Goal: Use online tool/utility: Utilize a website feature to perform a specific function

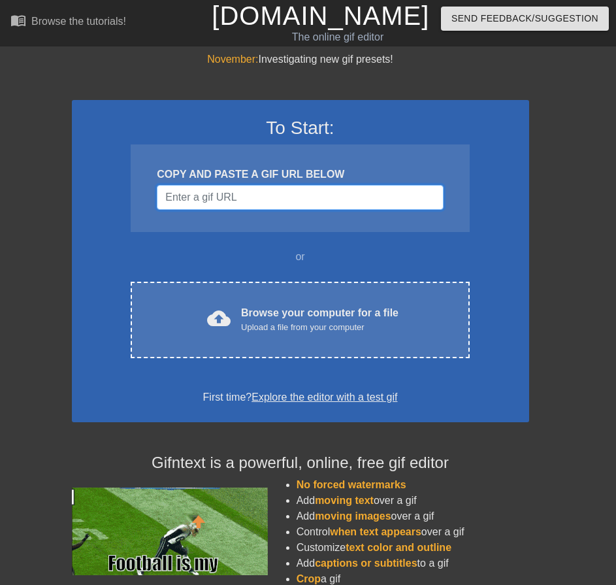
click at [206, 185] on input "Username" at bounding box center [300, 197] width 286 height 25
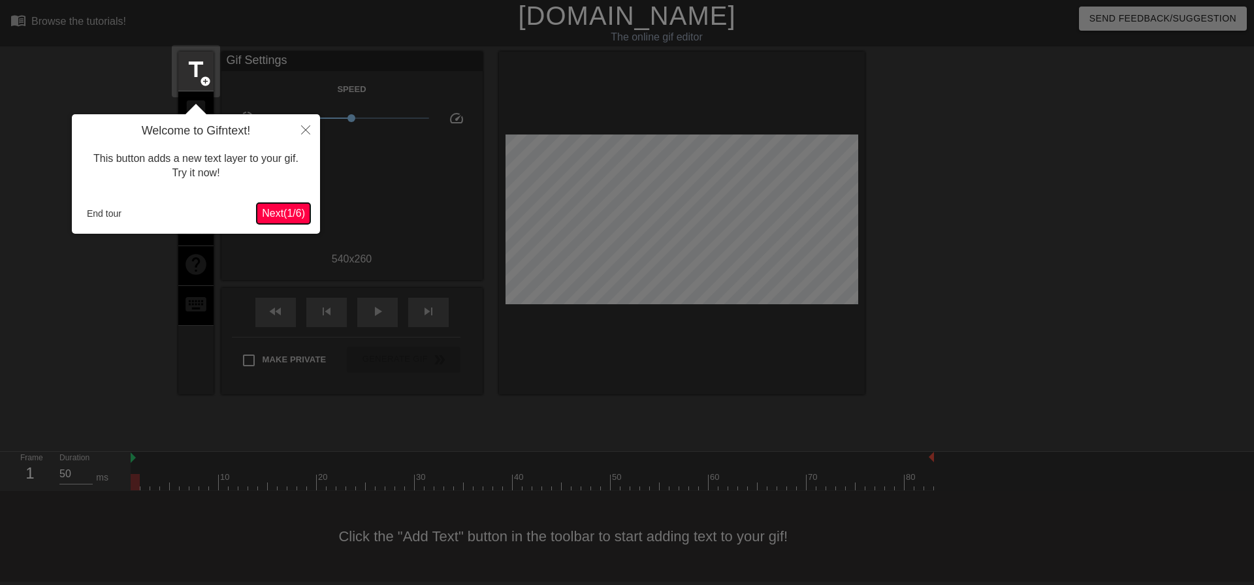
click at [281, 208] on span "Next ( 1 / 6 )" at bounding box center [283, 213] width 43 height 11
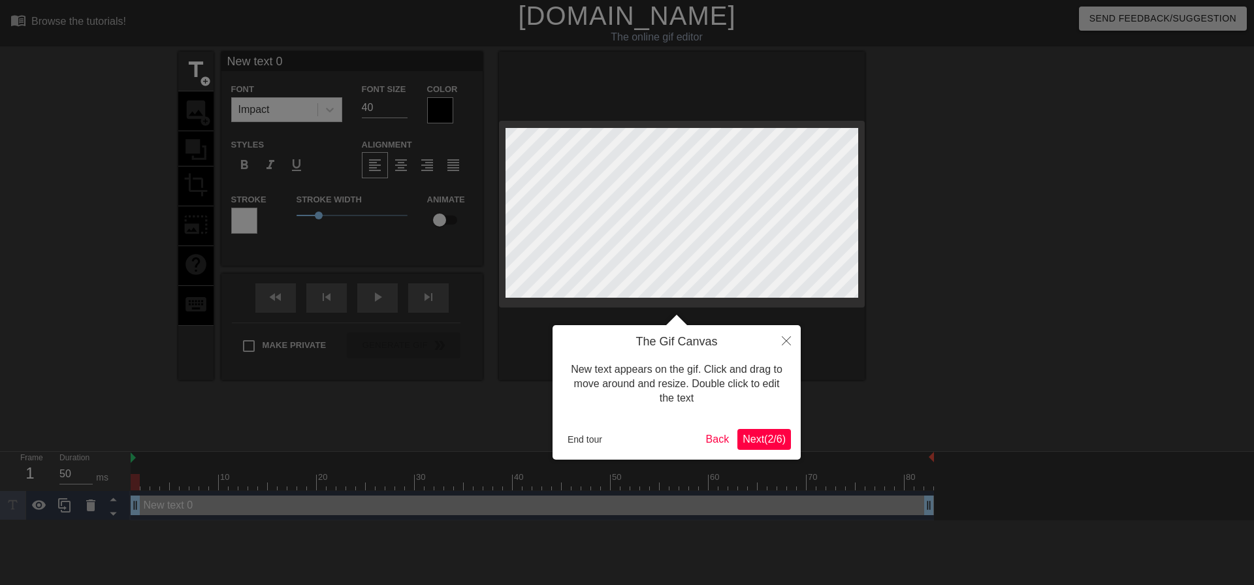
click at [762, 440] on span "Next ( 2 / 6 )" at bounding box center [764, 439] width 43 height 11
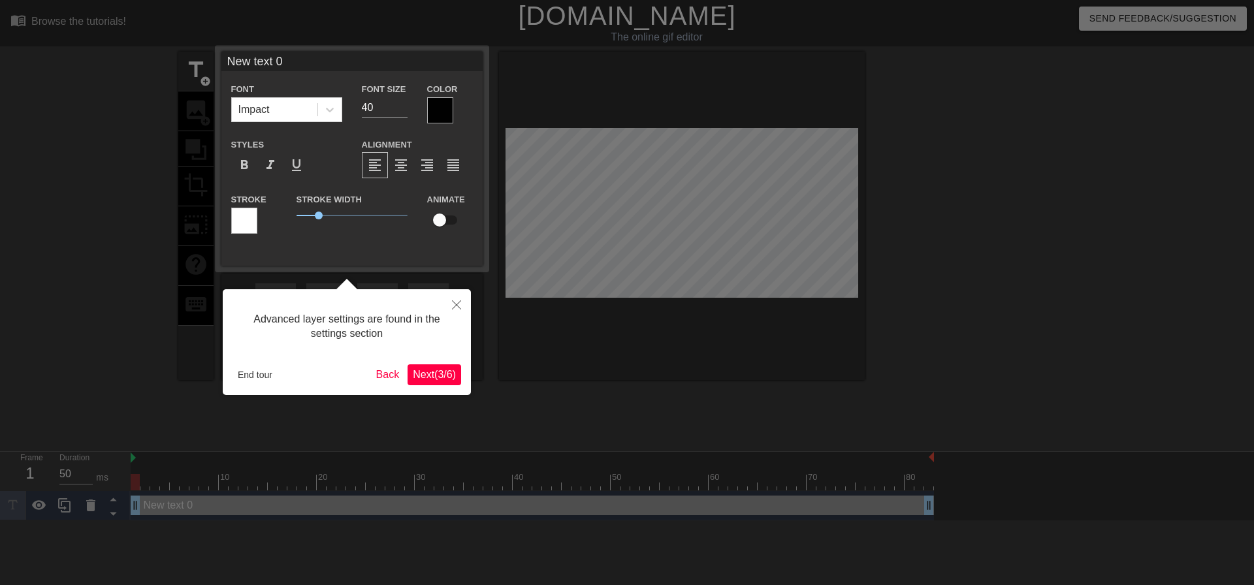
click at [421, 380] on span "Next ( 3 / 6 )" at bounding box center [434, 374] width 43 height 11
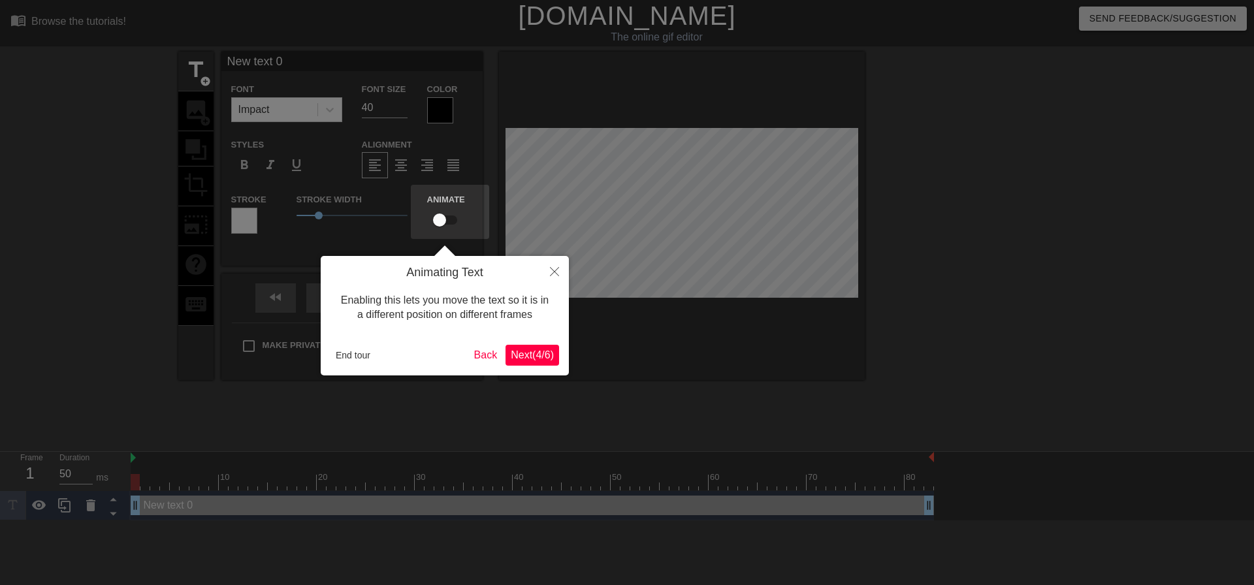
click at [519, 355] on span "Next ( 4 / 6 )" at bounding box center [532, 354] width 43 height 11
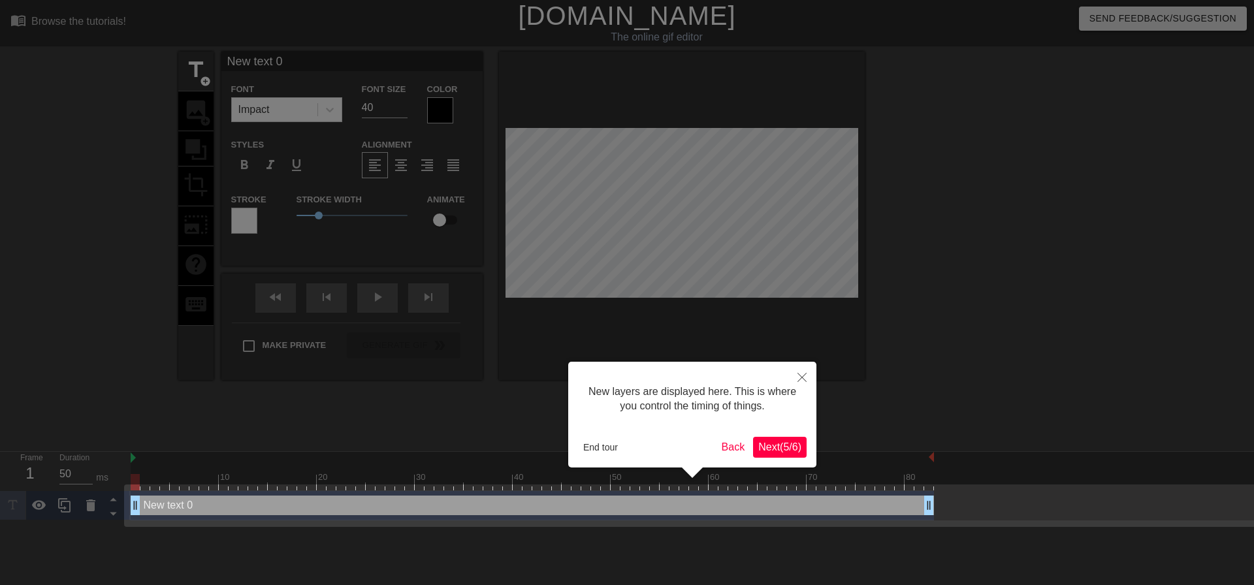
click at [771, 445] on span "Next ( 5 / 6 )" at bounding box center [779, 447] width 43 height 11
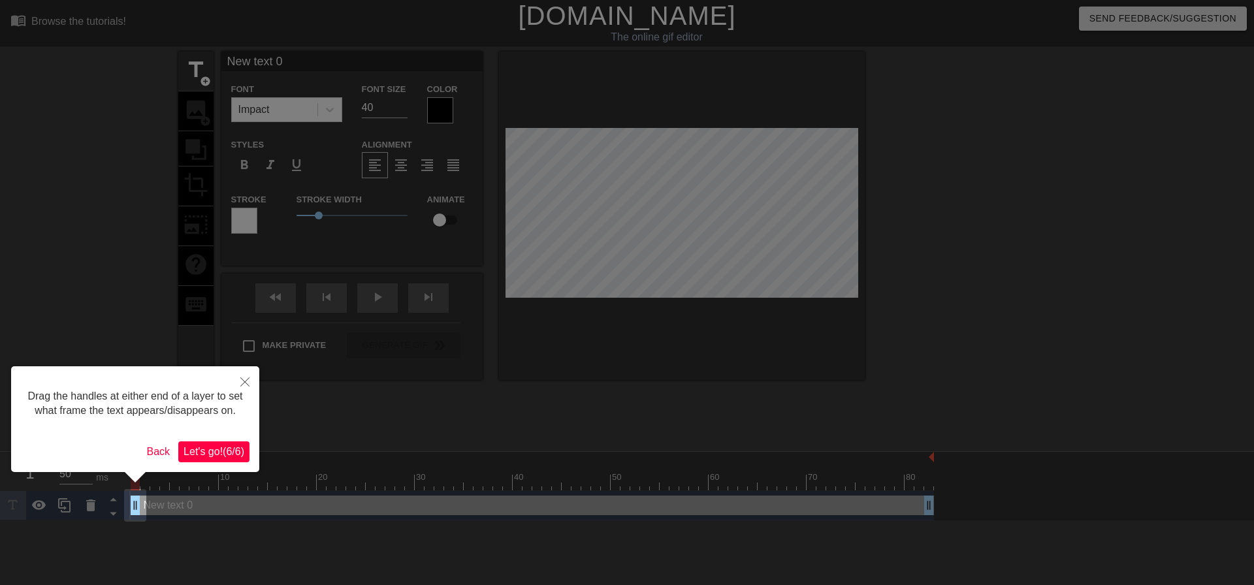
click at [216, 451] on span "Let's go! ( 6 / 6 )" at bounding box center [214, 451] width 61 height 11
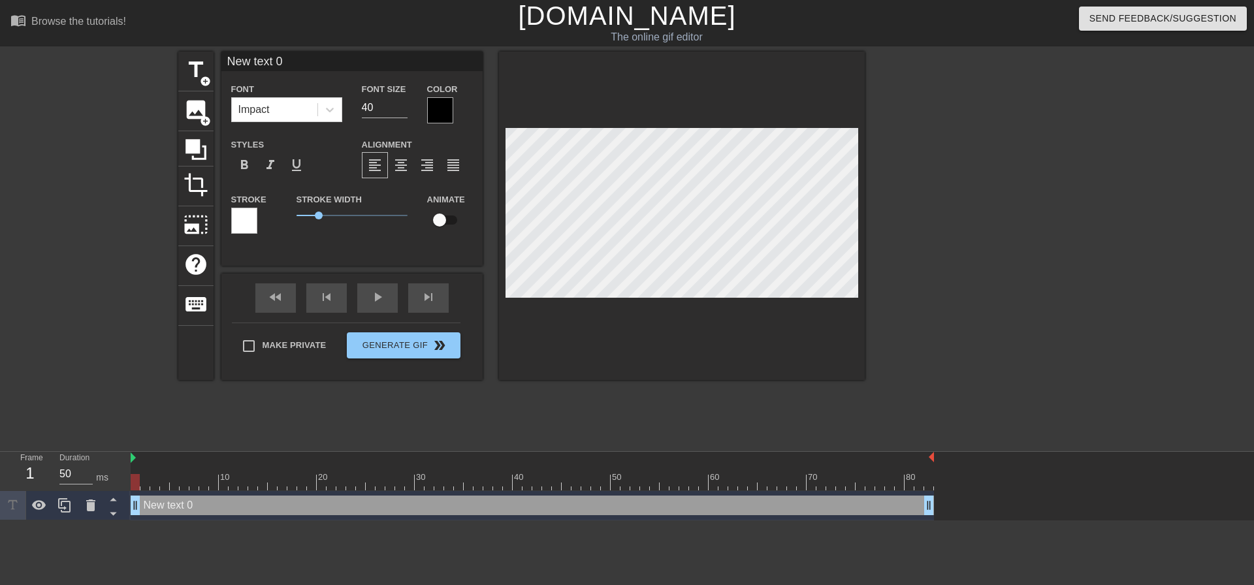
scroll to position [2, 1]
type input "N"
type textarea "N"
click at [991, 360] on div at bounding box center [978, 248] width 196 height 392
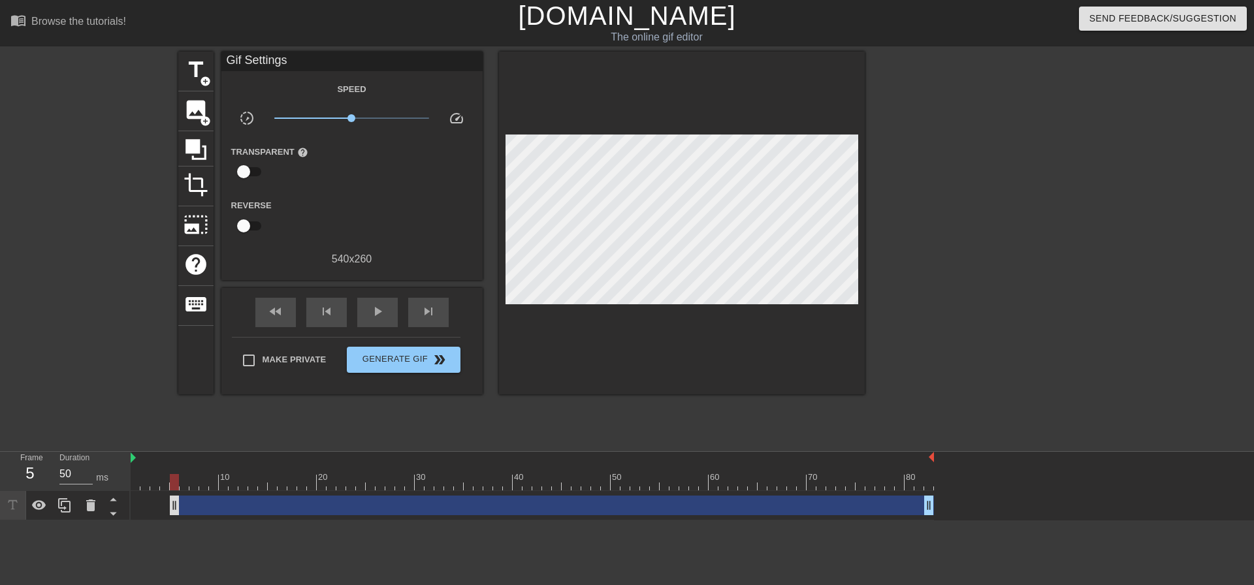
drag, startPoint x: 135, startPoint y: 510, endPoint x: 180, endPoint y: 511, distance: 45.1
drag, startPoint x: 184, startPoint y: 506, endPoint x: 292, endPoint y: 506, distance: 108.4
click at [191, 72] on span "title" at bounding box center [196, 69] width 25 height 25
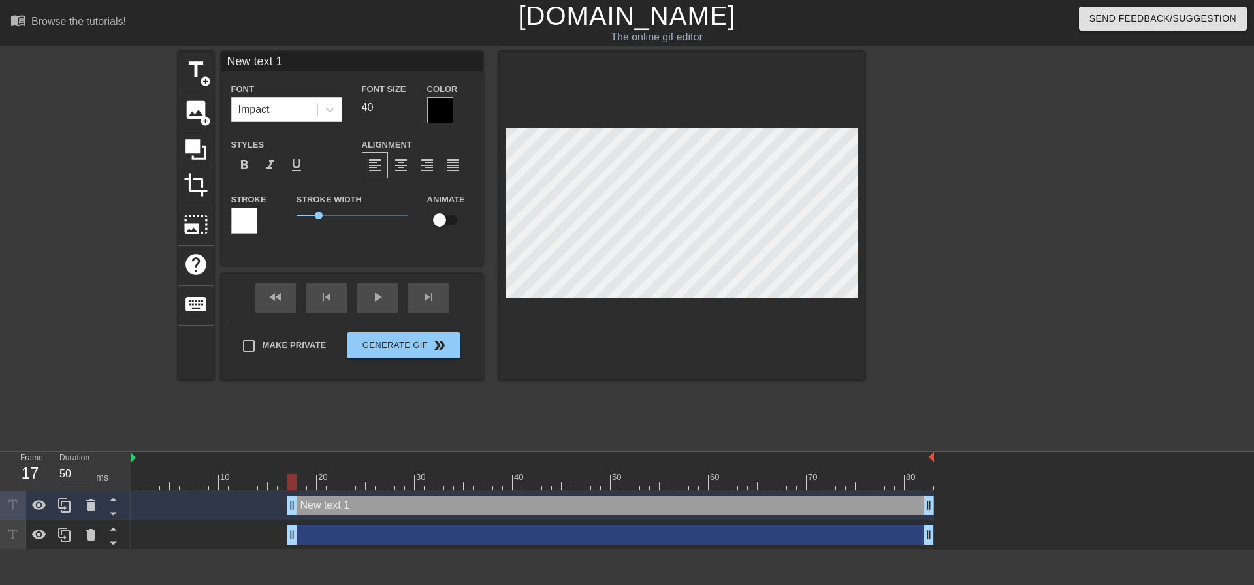
type input "New tet 1"
type textarea "New tet 1"
type input "New te 1"
type textarea "New te 1"
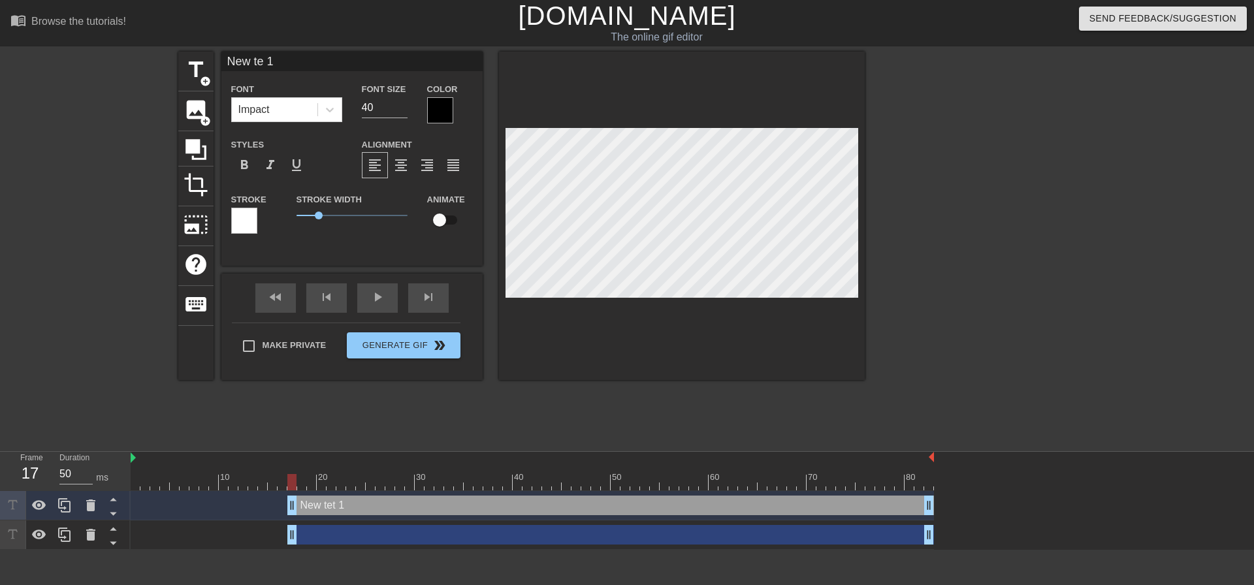
type input "New te1"
type textarea "New te1"
type input "New te"
type textarea "New te"
type input "New t"
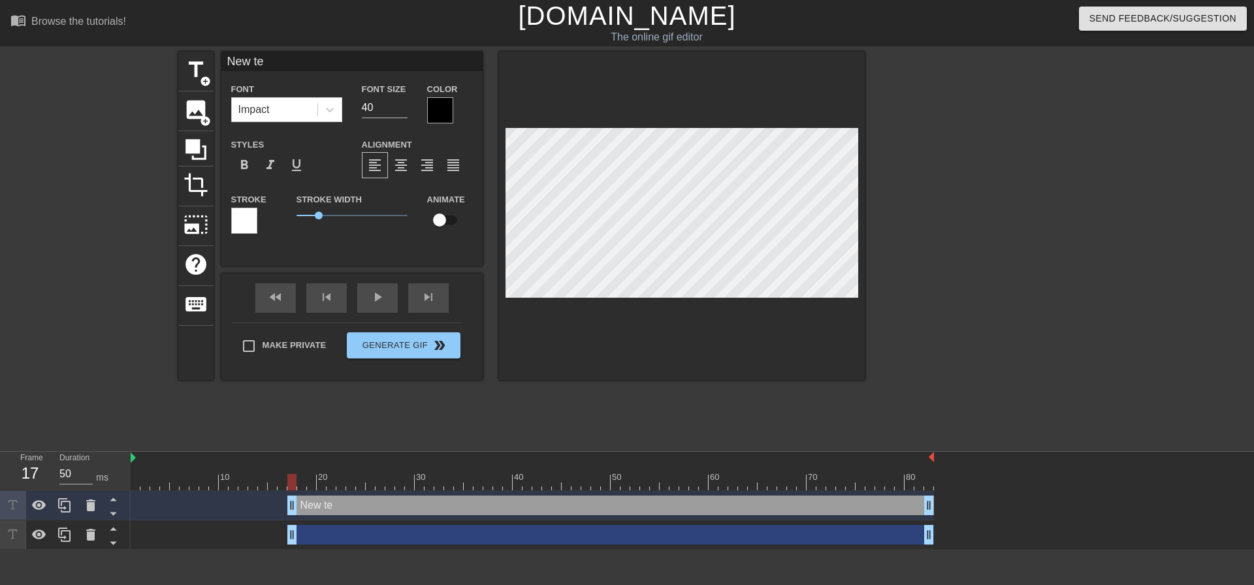
type textarea "New t"
type input "New"
type textarea "New"
type input "New"
type textarea "New"
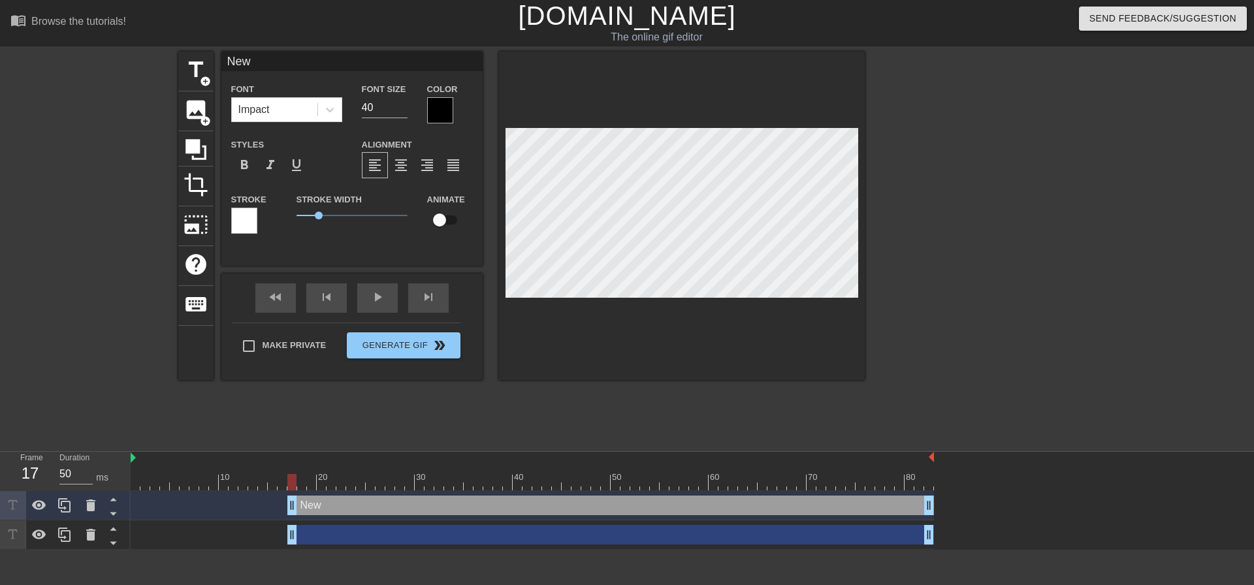
type input "Ne"
type textarea "Ne"
type input "N"
type textarea "N"
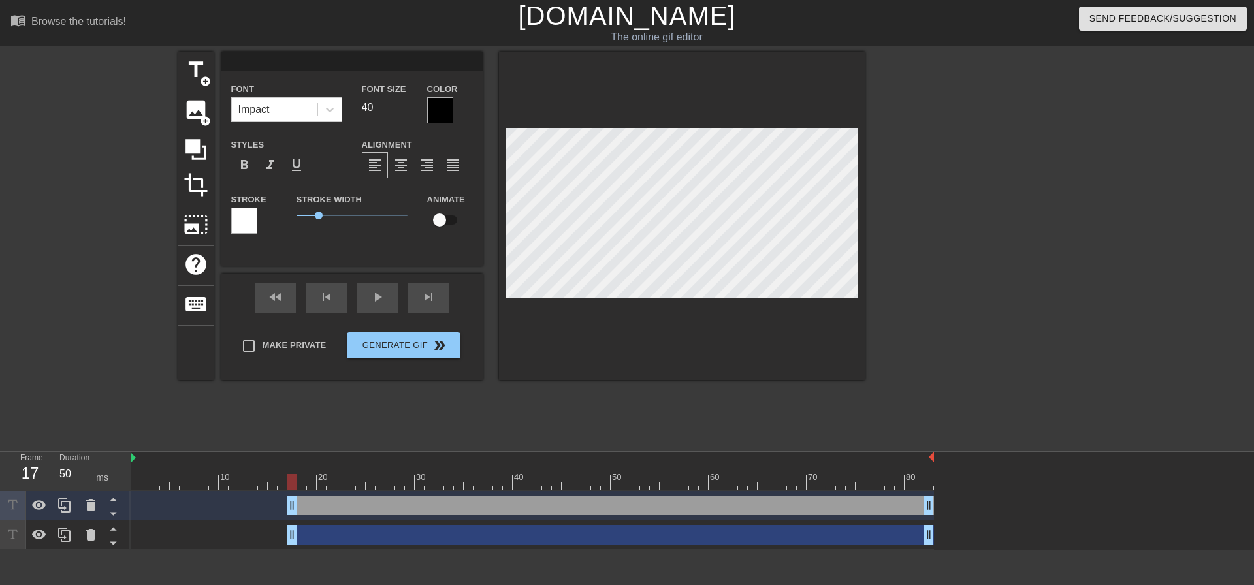
type input "P"
type textarea "P"
type input "Pu"
type textarea "Pu"
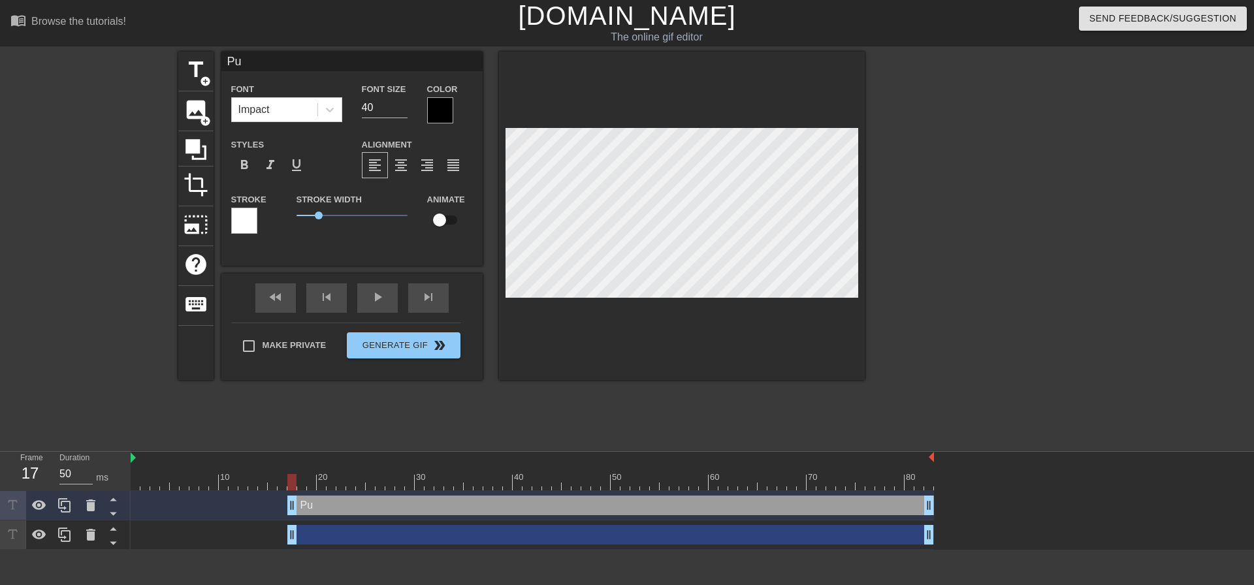
type input "Pun"
type textarea "Pun"
type input "Pu"
type textarea "Pu"
type input "Pun"
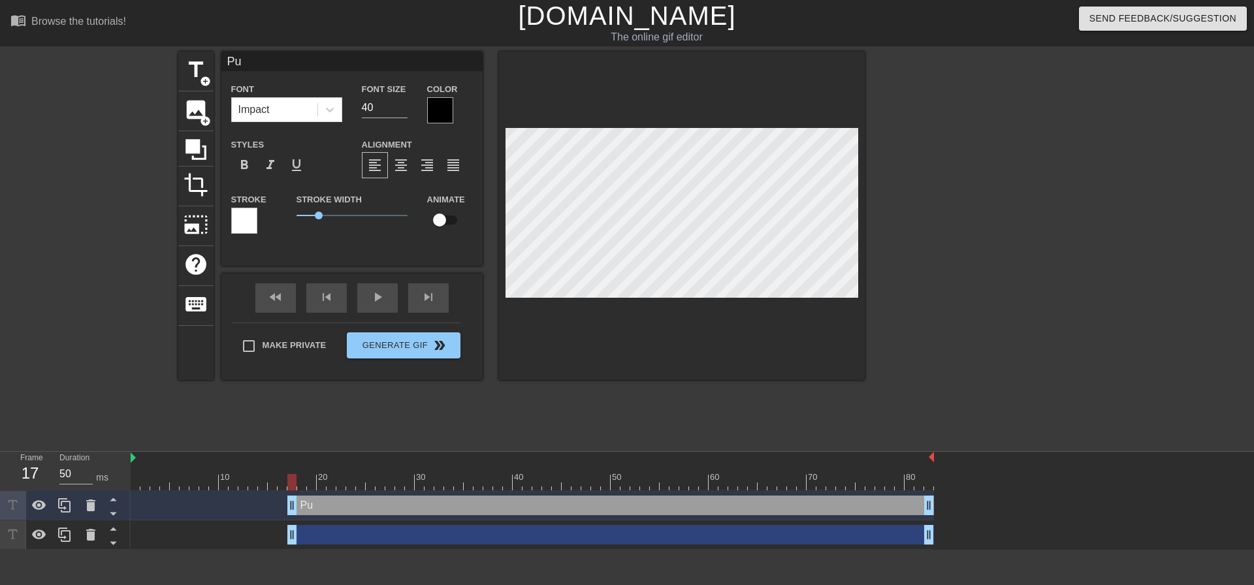
type textarea "Pun"
type input "Pun"
type textarea "Pun"
type input "Pun I"
type textarea "Pun I"
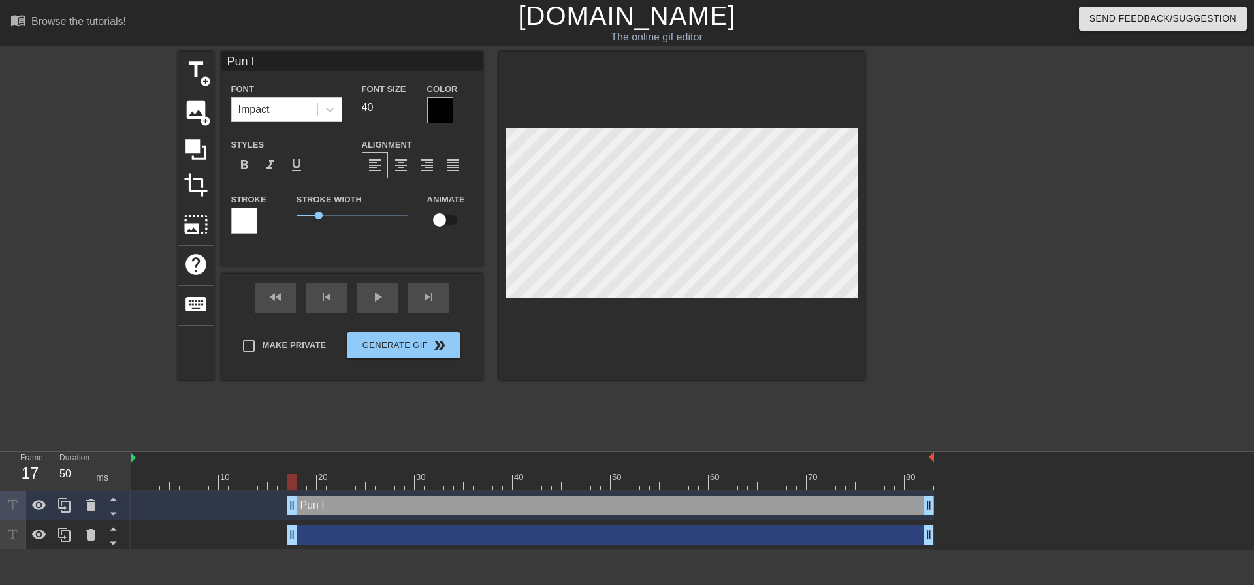
type input "Pun In"
type textarea "Pun In"
type input "Pun InT"
type textarea "Pun InT"
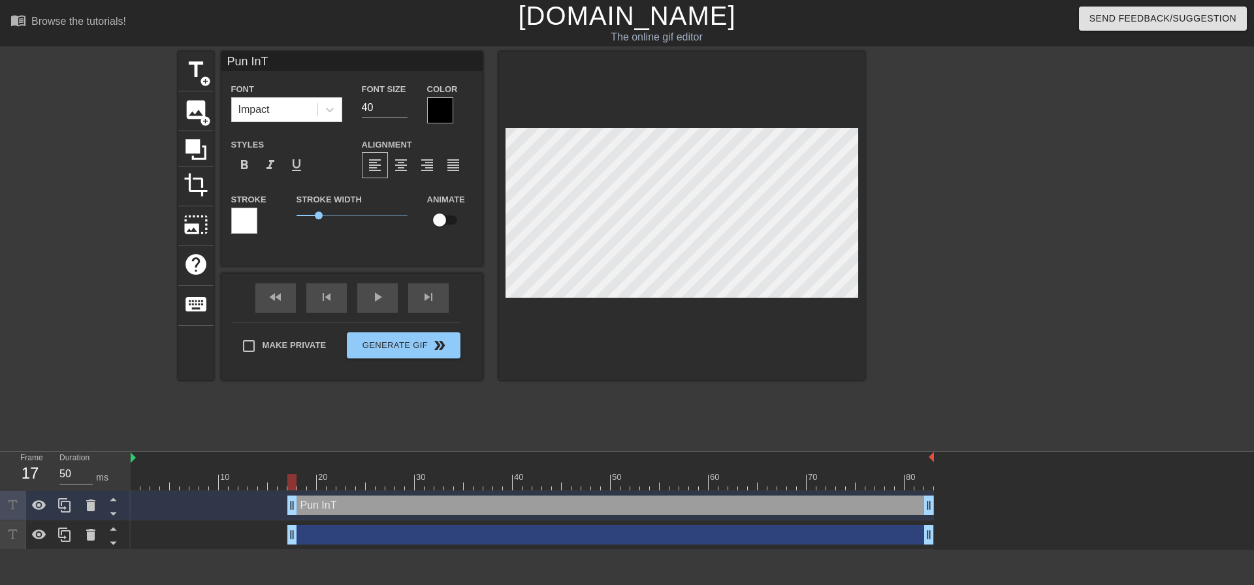
type input "Pun InTE"
type textarea "Pun InTE"
type input "Pun InTEN"
type textarea "Pun InTEN"
type input "Pun InTENd"
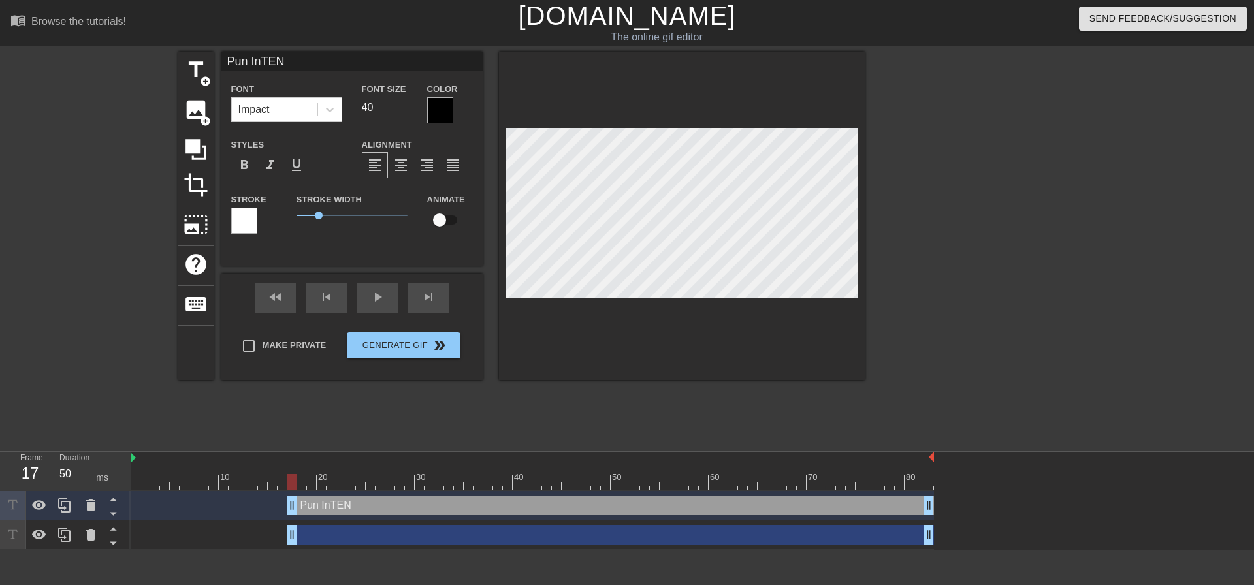
type textarea "Pun InTENd"
type input "Pun InTENde"
type textarea "Pun InTENde"
type input "Pun InTENded"
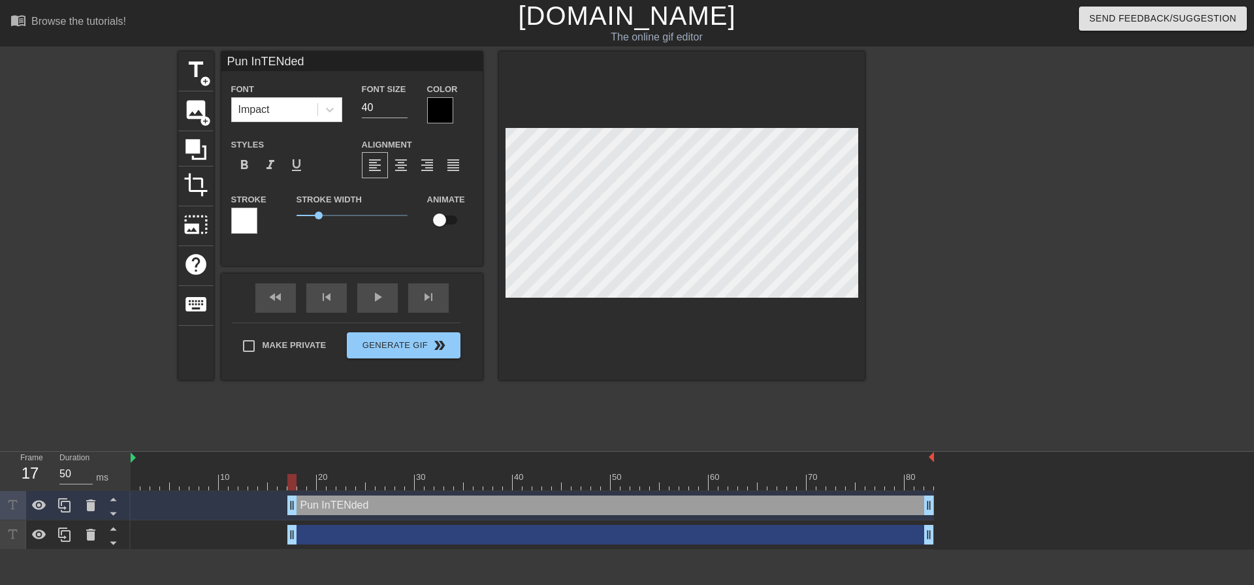
type textarea "Pun InTENded"
click at [441, 218] on input "checkbox" at bounding box center [439, 220] width 74 height 25
checkbox input "true"
drag, startPoint x: 291, startPoint y: 536, endPoint x: 298, endPoint y: 536, distance: 7.8
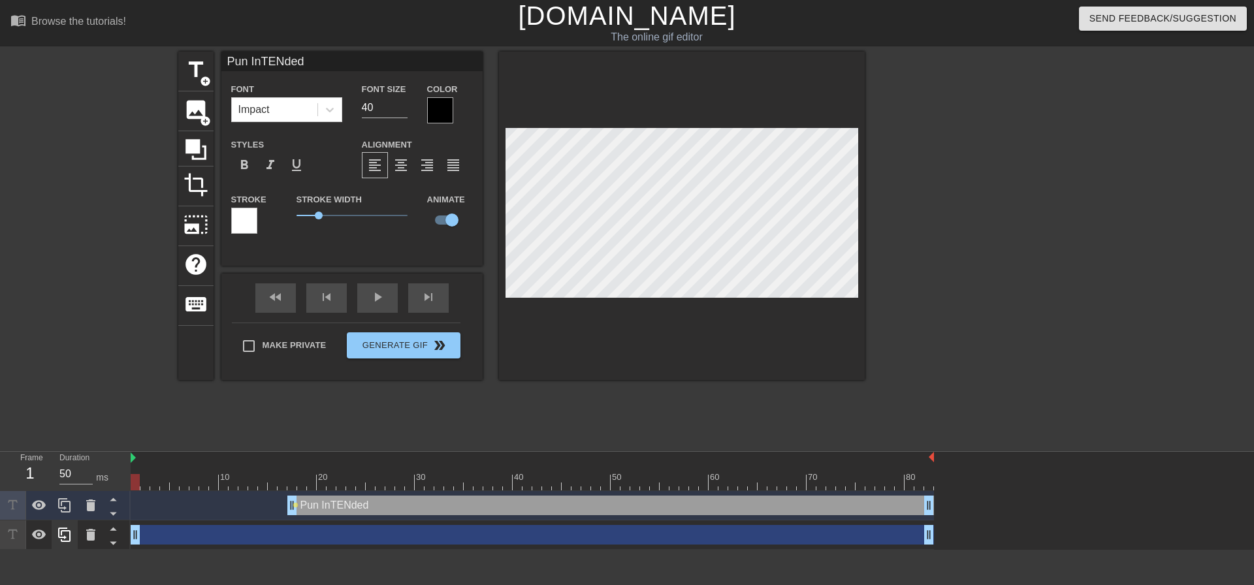
drag, startPoint x: 303, startPoint y: 537, endPoint x: 70, endPoint y: 528, distance: 233.3
click at [46, 529] on div "Frame 1 Duration 50 ms 10 20 30 40 50 60 70 80 Pun InTENded drag_handle drag_ha…" at bounding box center [627, 501] width 1254 height 98
drag, startPoint x: 132, startPoint y: 533, endPoint x: 97, endPoint y: 529, distance: 34.8
click at [97, 529] on div "Frame 1 Duration 50 ms 10 20 30 40 50 60 70 80 Pun InTENded drag_handle drag_ha…" at bounding box center [627, 501] width 1254 height 98
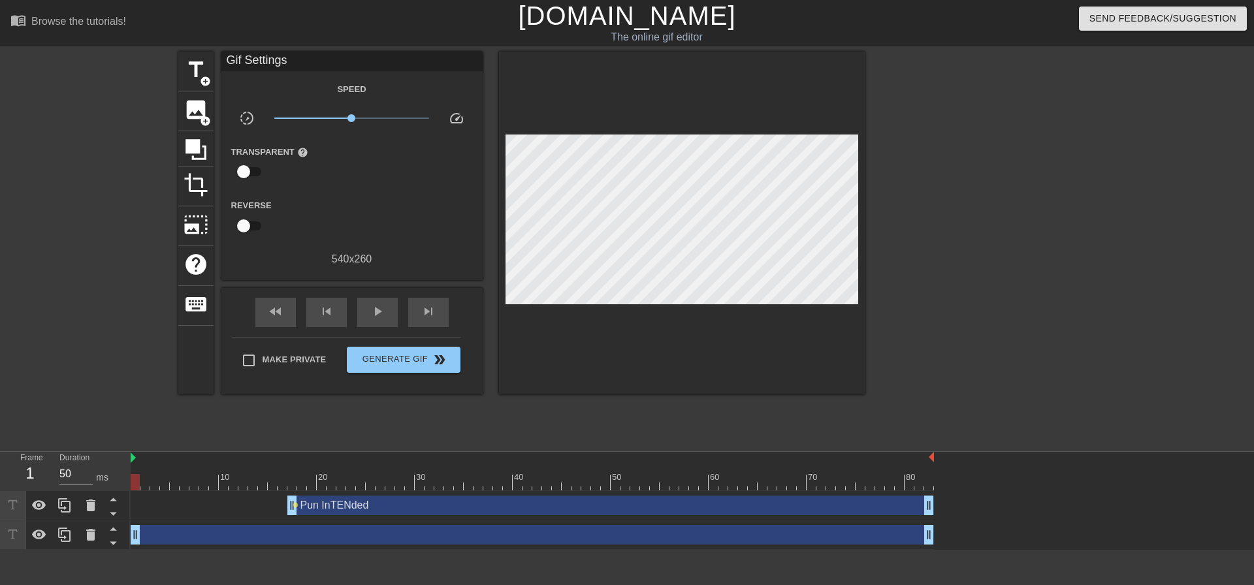
drag, startPoint x: 293, startPoint y: 503, endPoint x: 285, endPoint y: 504, distance: 7.2
click at [285, 504] on div "Pun InTENded drag_handle drag_handle lens" at bounding box center [532, 506] width 803 height 20
click at [293, 504] on span "lens" at bounding box center [296, 505] width 6 height 6
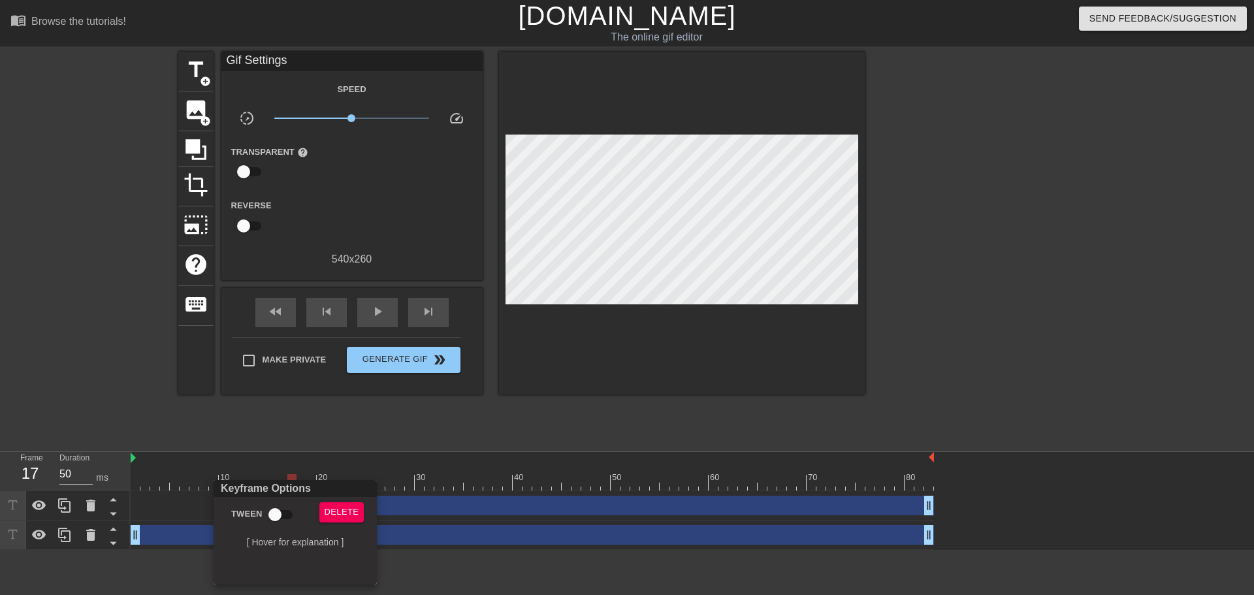
click at [1066, 499] on div at bounding box center [627, 297] width 1254 height 595
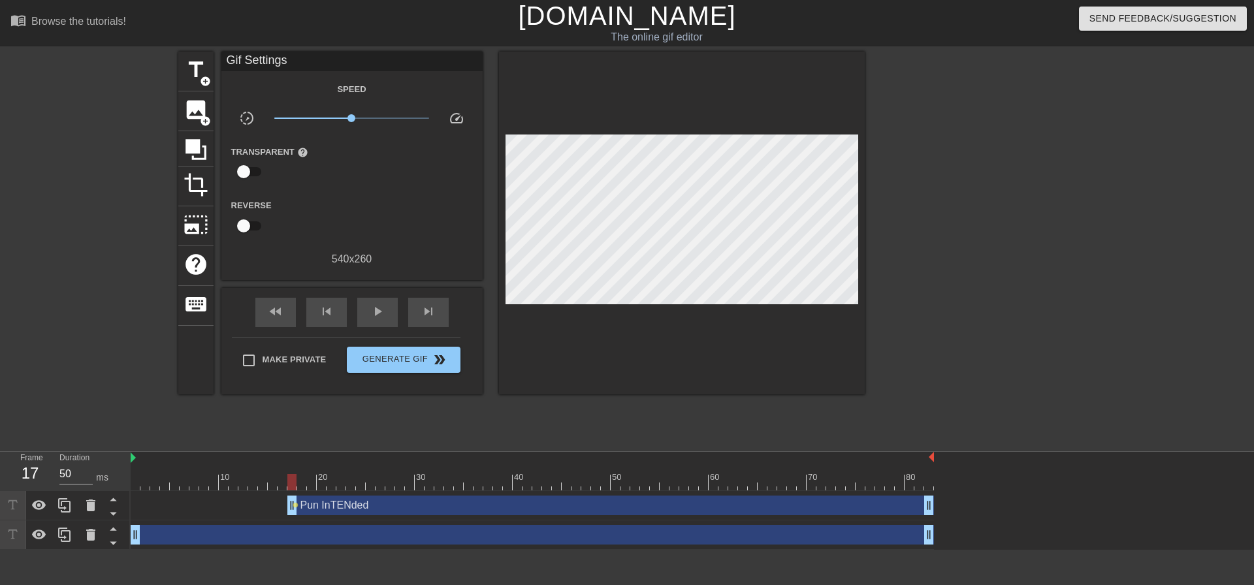
click at [239, 505] on div "Pun InTENded drag_handle drag_handle lens" at bounding box center [532, 506] width 803 height 20
drag, startPoint x: 291, startPoint y: 504, endPoint x: 99, endPoint y: 485, distance: 193.6
click at [93, 485] on div "Frame 1 Duration 50 ms 10 20 30 40 50 60 70 80 Pun InTENded drag_handle drag_ha…" at bounding box center [627, 501] width 1254 height 98
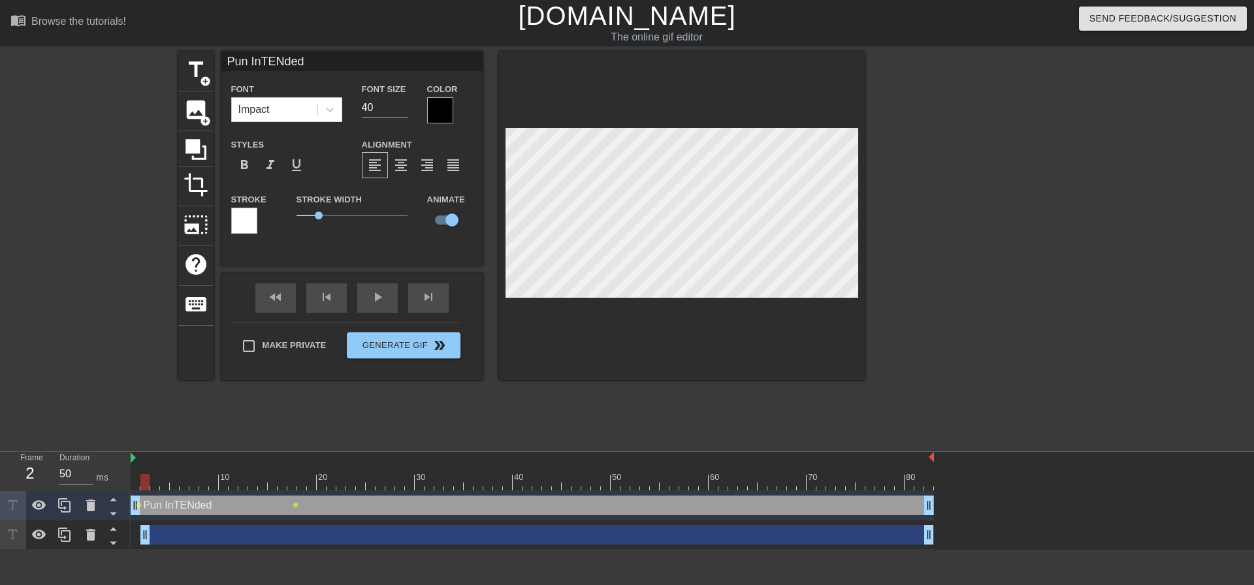
drag, startPoint x: 135, startPoint y: 534, endPoint x: 142, endPoint y: 534, distance: 7.2
drag, startPoint x: 143, startPoint y: 534, endPoint x: 239, endPoint y: 533, distance: 96.0
drag, startPoint x: 242, startPoint y: 537, endPoint x: 249, endPoint y: 534, distance: 7.0
drag, startPoint x: 253, startPoint y: 534, endPoint x: 261, endPoint y: 532, distance: 7.3
drag, startPoint x: 265, startPoint y: 533, endPoint x: 275, endPoint y: 532, distance: 10.5
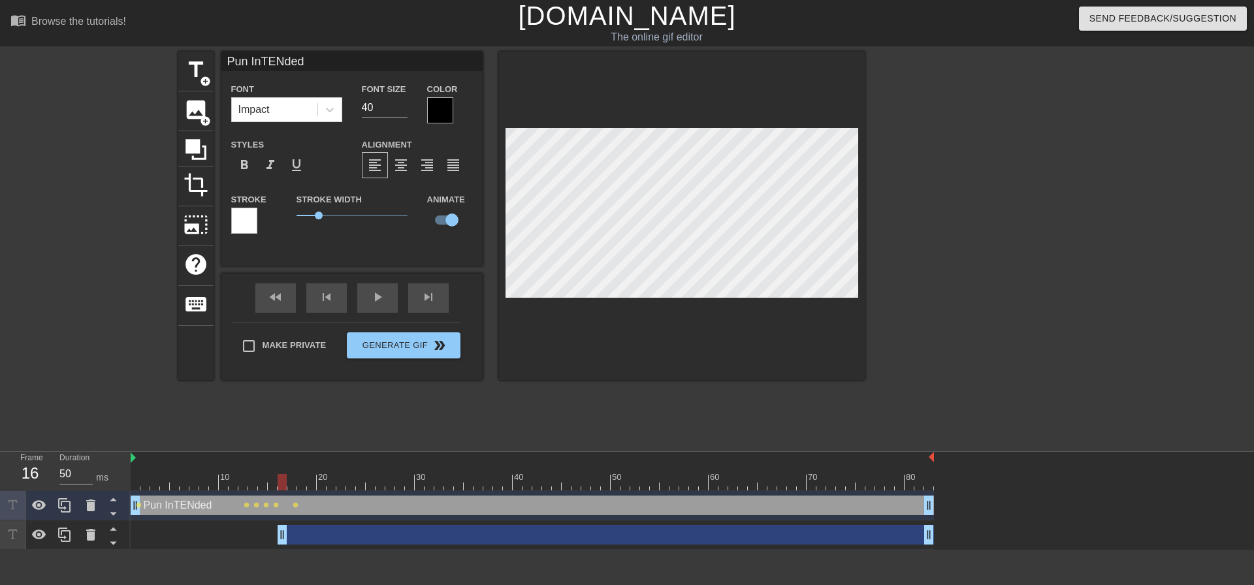
drag, startPoint x: 272, startPoint y: 537, endPoint x: 280, endPoint y: 536, distance: 7.3
drag, startPoint x: 282, startPoint y: 535, endPoint x: 289, endPoint y: 535, distance: 7.2
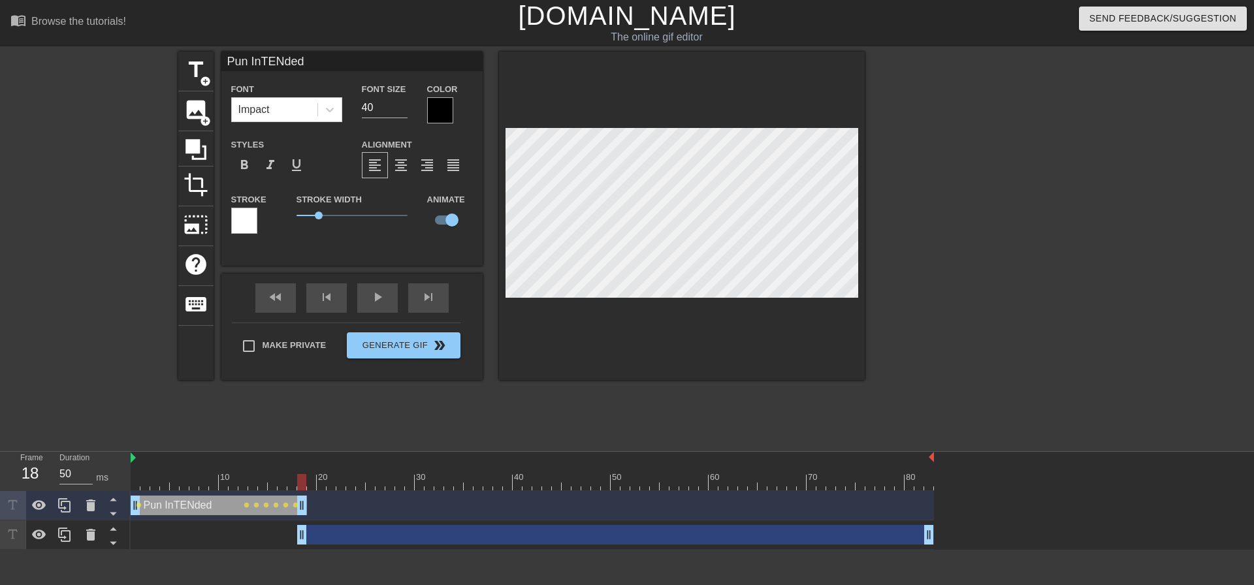
drag, startPoint x: 927, startPoint y: 500, endPoint x: 303, endPoint y: 505, distance: 624.4
click at [294, 507] on div "Pun InTENded drag_handle drag_handle lens lens lens lens lens lens lens" at bounding box center [532, 506] width 803 height 20
drag, startPoint x: 299, startPoint y: 534, endPoint x: 110, endPoint y: 539, distance: 188.8
click at [110, 539] on div "Frame 1 Duration 50 ms 10 20 30 40 50 60 70 80 Pun InTENded drag_handle drag_ha…" at bounding box center [627, 501] width 1254 height 98
click at [195, 70] on span "title" at bounding box center [196, 69] width 25 height 25
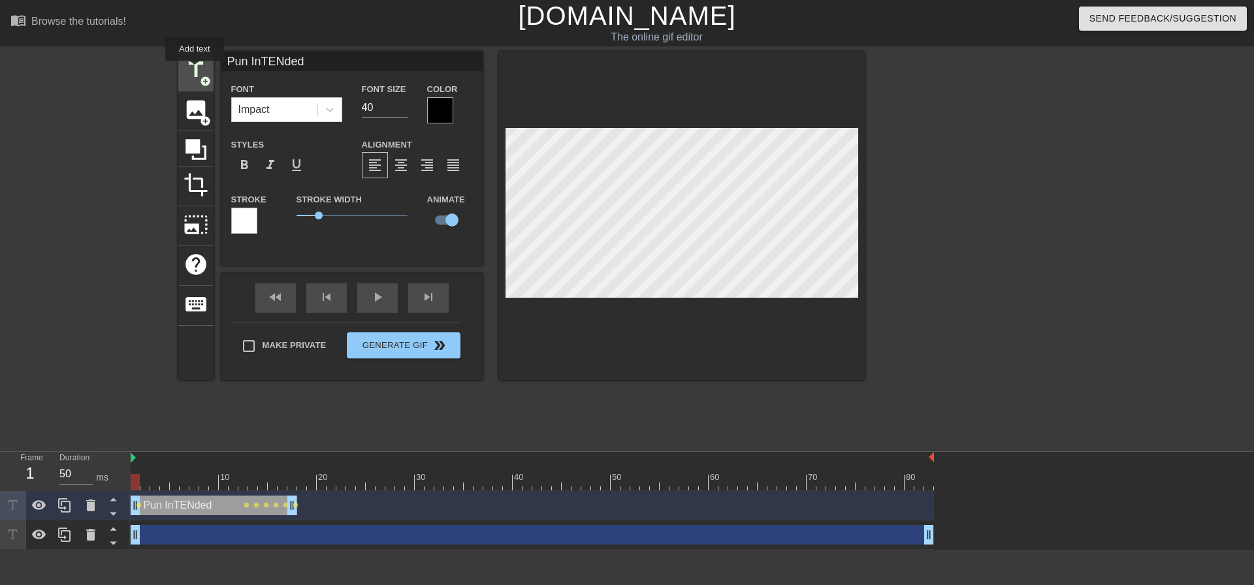
type input "New text 2"
checkbox input "false"
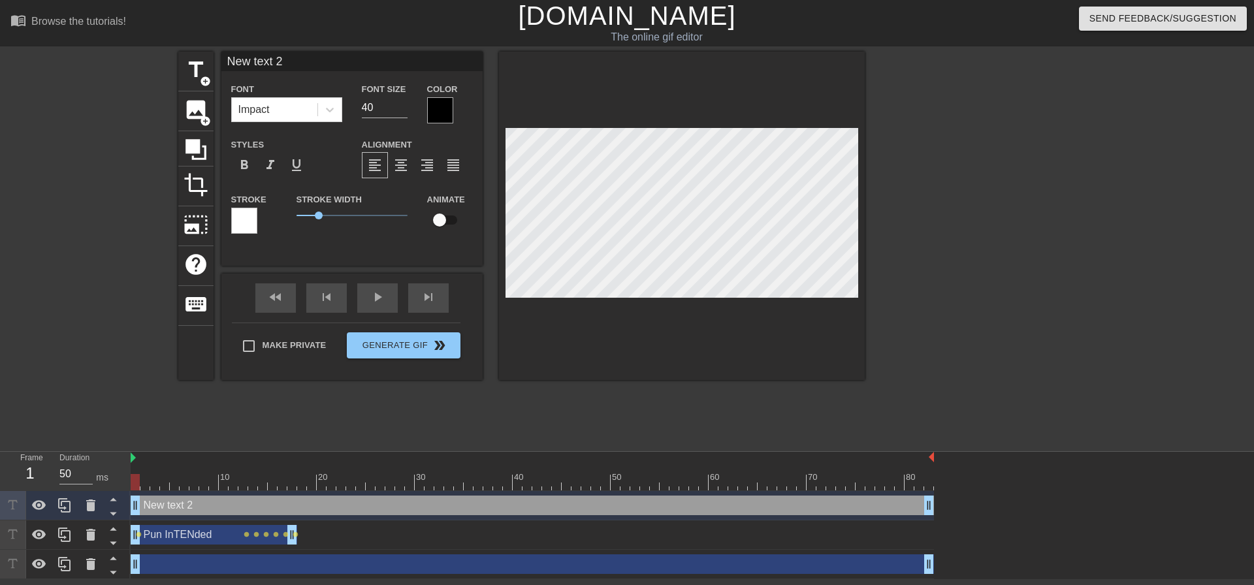
scroll to position [2, 4]
type input "New text"
type textarea "New text"
type input "New text"
type textarea "New text"
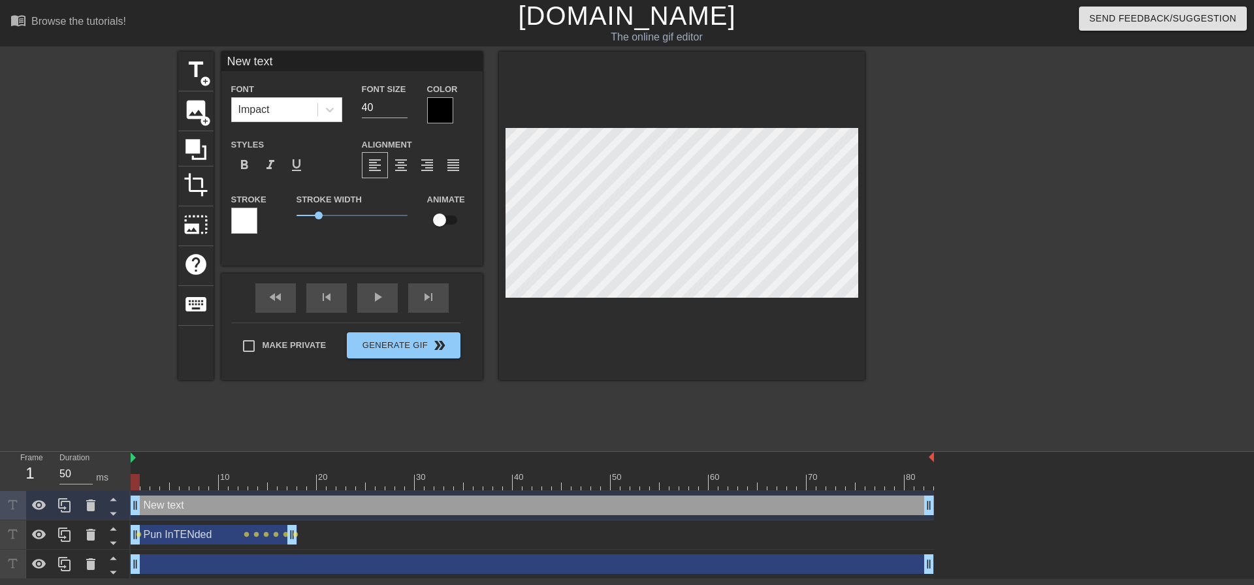
type input "New tex"
type textarea "New tex"
type input "New te"
type textarea "New te"
type input "New t"
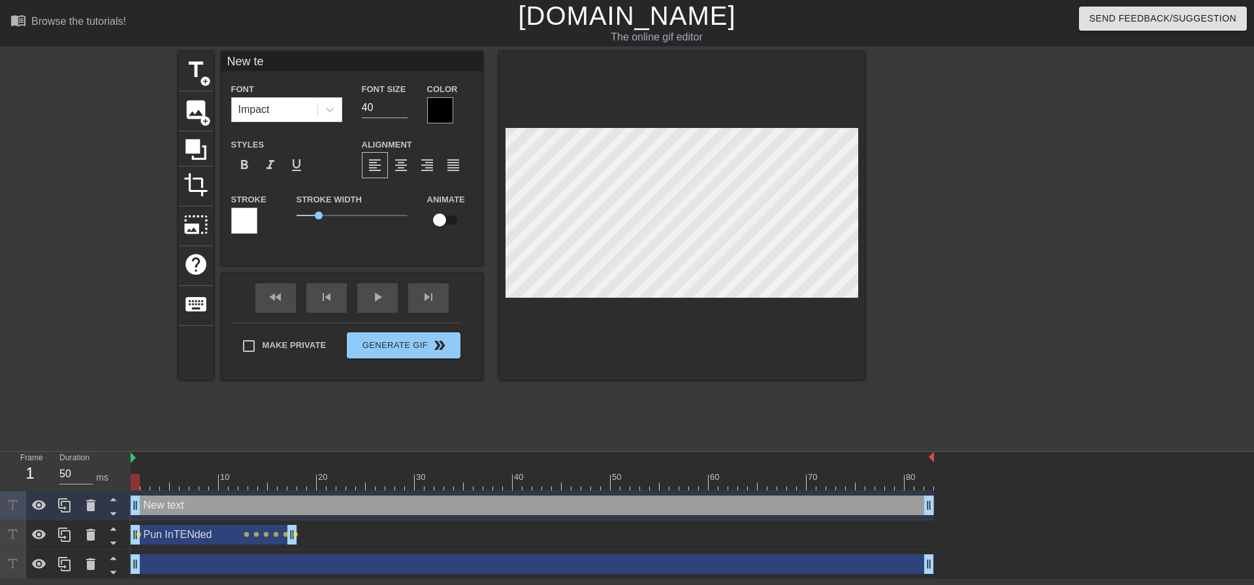
type textarea "New t"
type input "New"
type textarea "New"
type input "New"
type textarea "New"
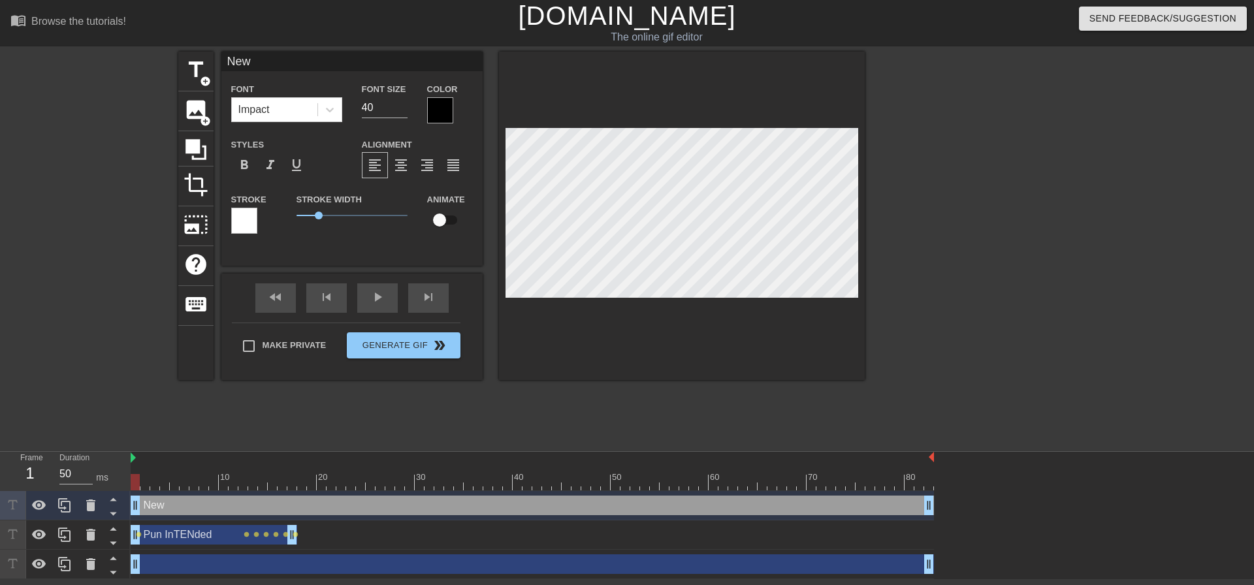
type input "Ne"
type textarea "Ne"
type input "N"
type textarea "N"
type input "D"
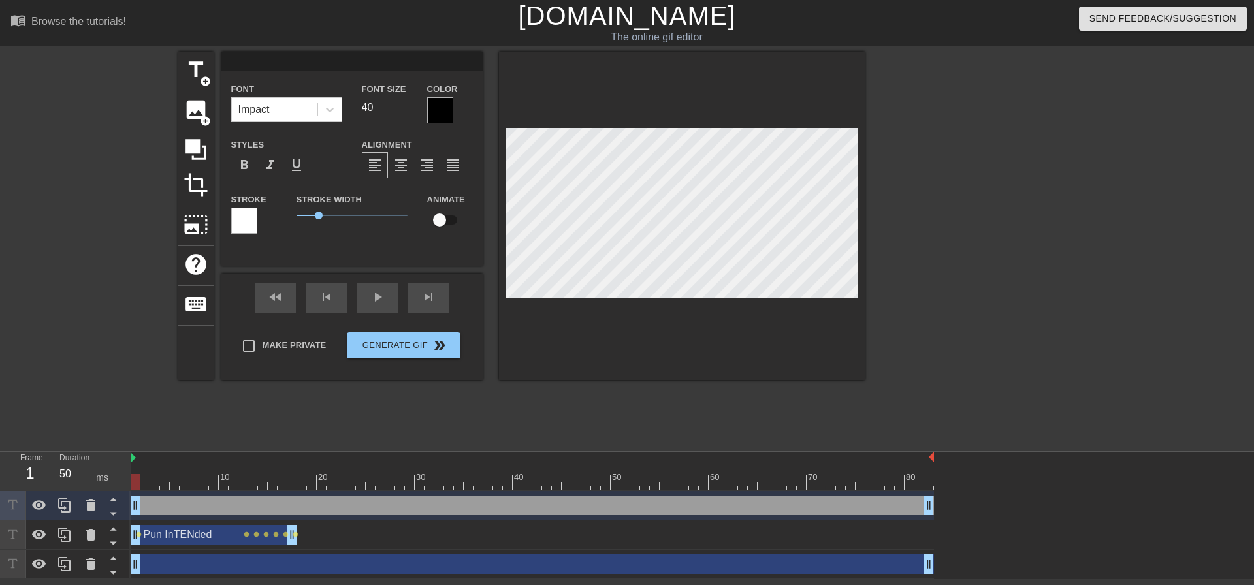
type textarea "D"
type input "Db"
type textarea "Db"
type input "Dba"
type textarea "Dba"
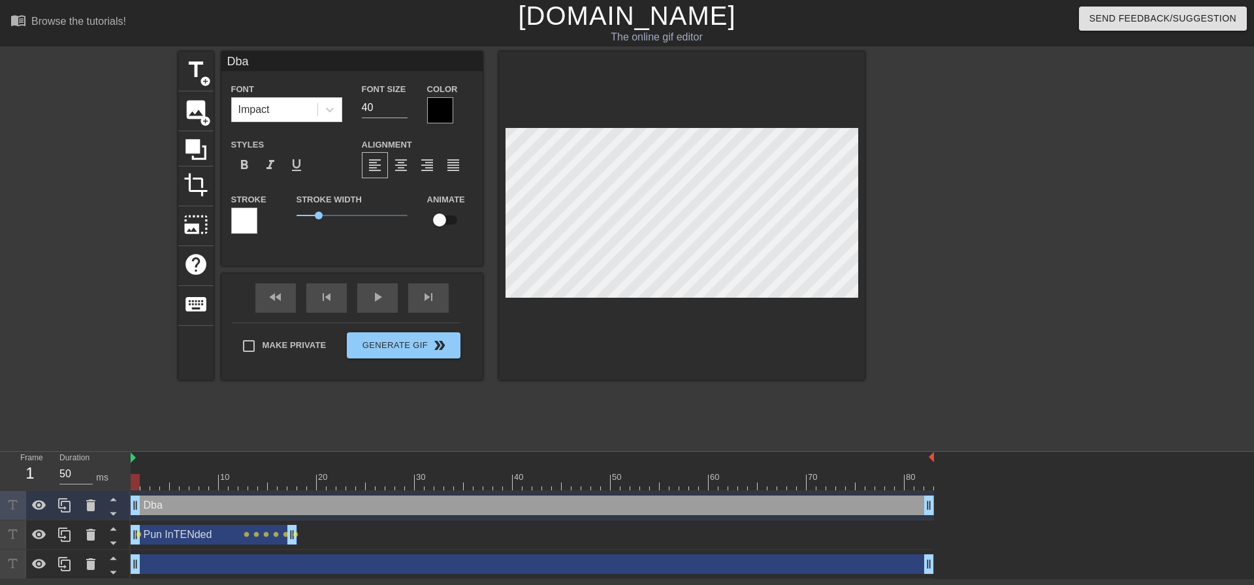
type input "Dbac"
type textarea "Dbac"
type input "Dback"
type textarea "Dback"
type input "Dbacks"
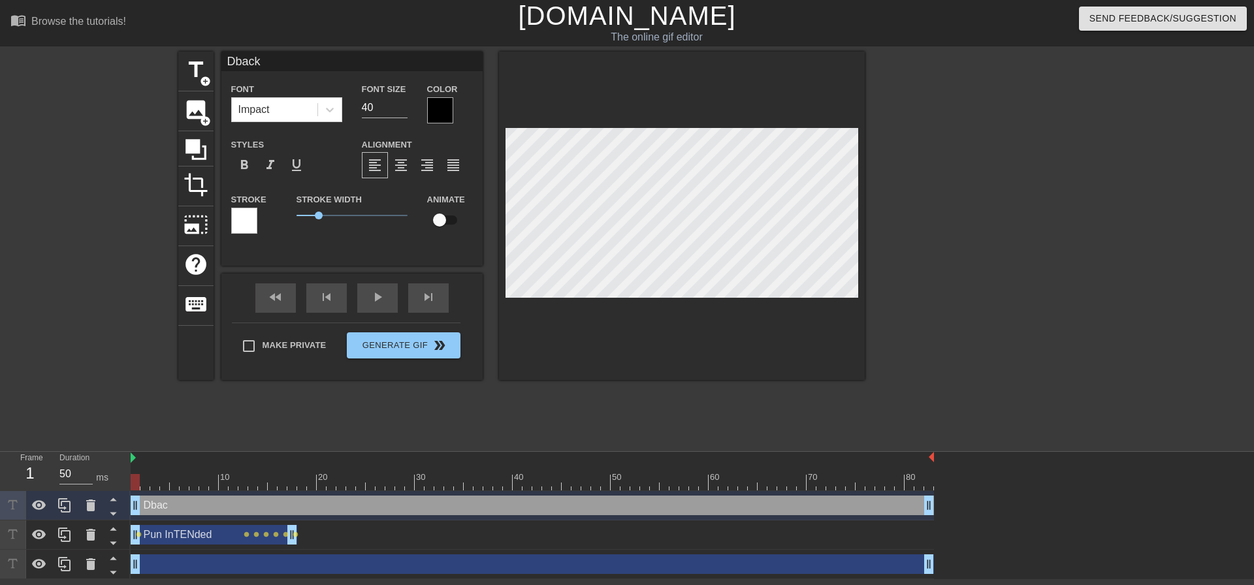
type textarea "Dbacks"
type input "Dbacksd"
type textarea "Dbacksd"
type input "Dbacks"
type textarea "Dbacks"
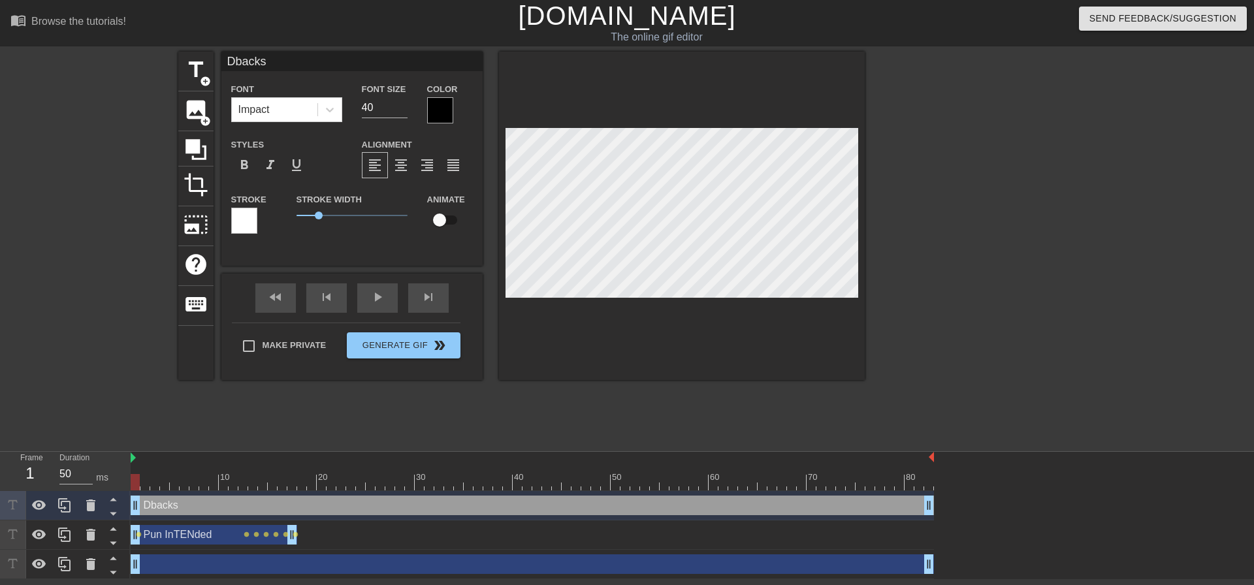
type input "Dbacksf"
type textarea "Dbacksf"
type input "Dbacksfa"
type textarea "Dbacksfa"
type input "Dbacksfan"
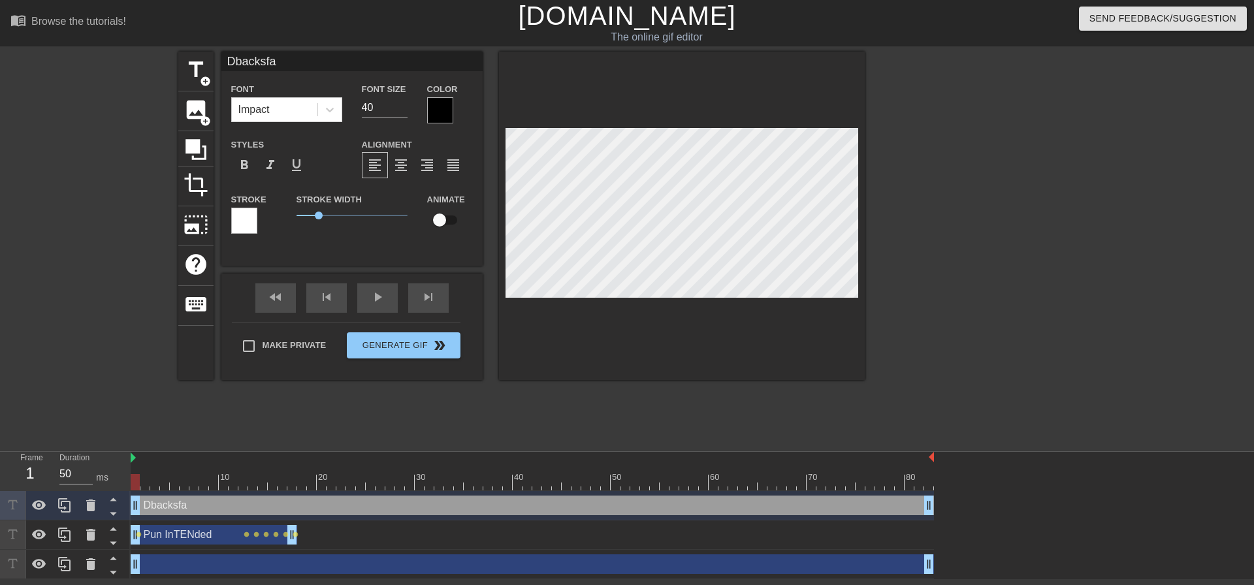
type textarea "Dbacksfan"
type input "Dbacksfan7"
type textarea "Dbacksfan7"
type input "Dbacksfan72"
type textarea "Dbacksfan72"
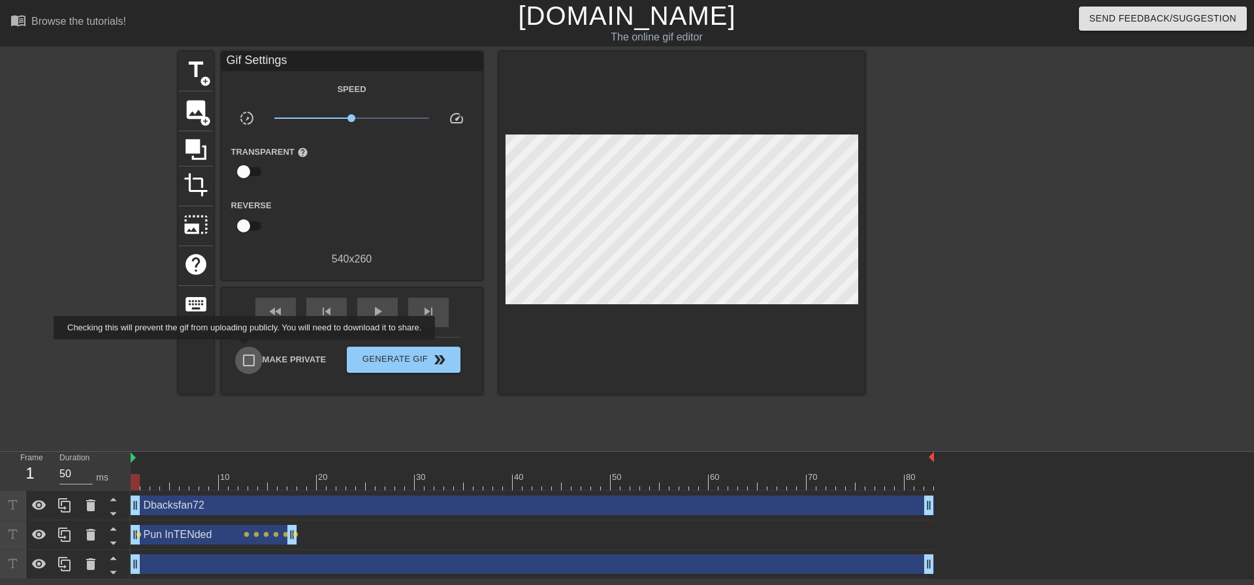
click at [247, 349] on input "Make Private" at bounding box center [248, 360] width 27 height 27
click at [248, 357] on input "Make Private" at bounding box center [248, 360] width 27 height 27
drag, startPoint x: 249, startPoint y: 362, endPoint x: 247, endPoint y: 344, distance: 17.7
click at [249, 361] on input "Make Private" at bounding box center [248, 360] width 27 height 27
checkbox input "true"
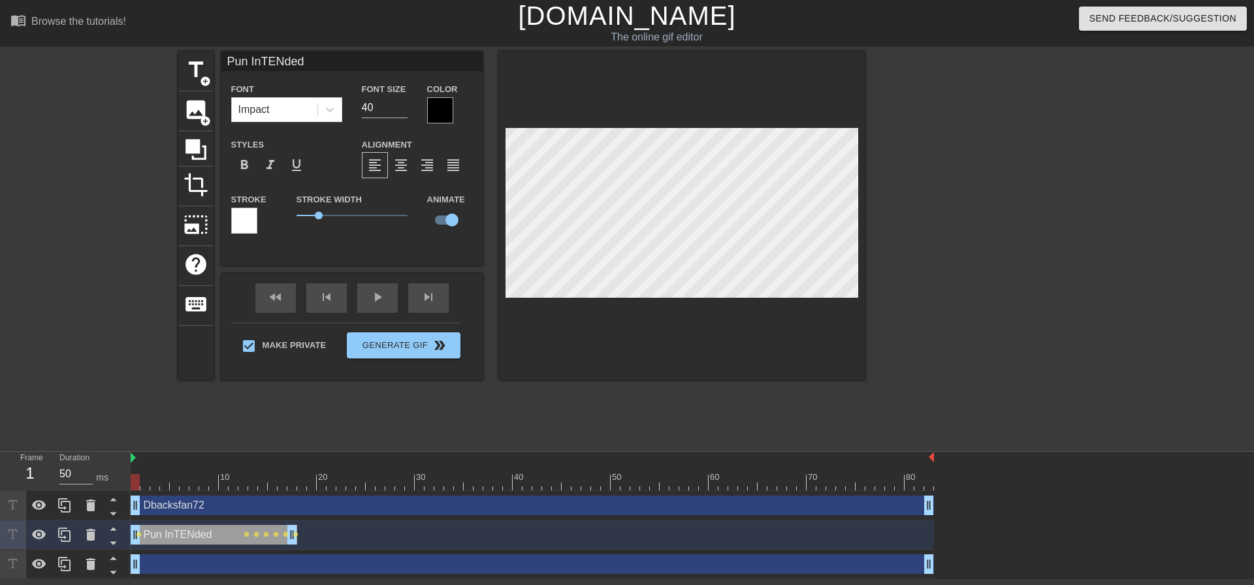
click at [246, 202] on label "Stroke" at bounding box center [248, 199] width 35 height 13
click at [246, 218] on div at bounding box center [244, 221] width 26 height 26
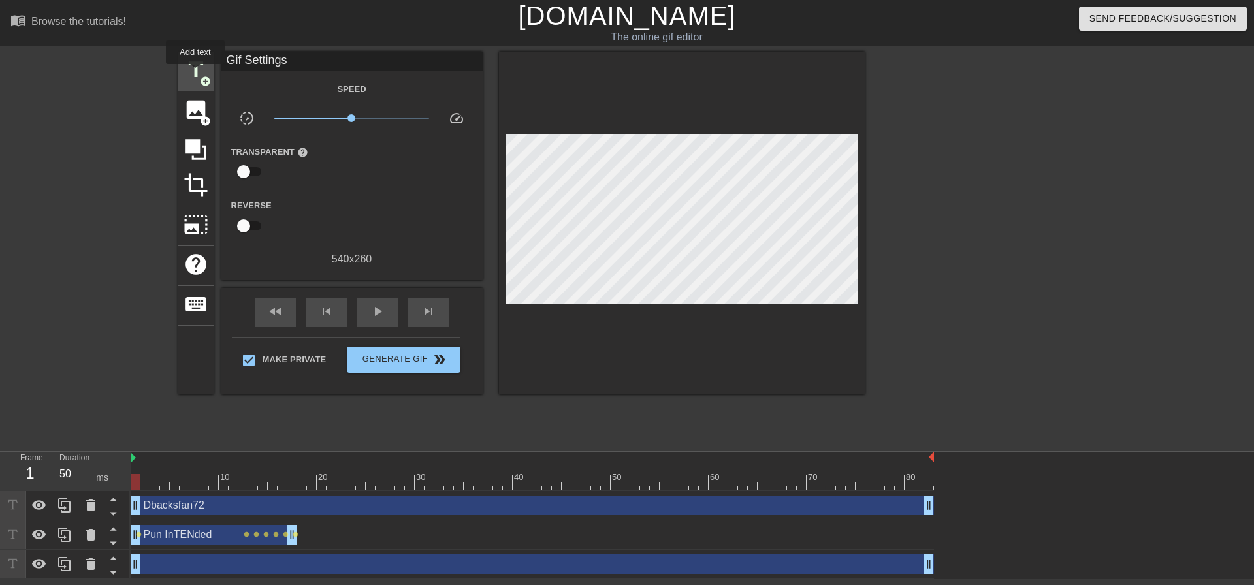
click at [195, 73] on span "title" at bounding box center [196, 69] width 25 height 25
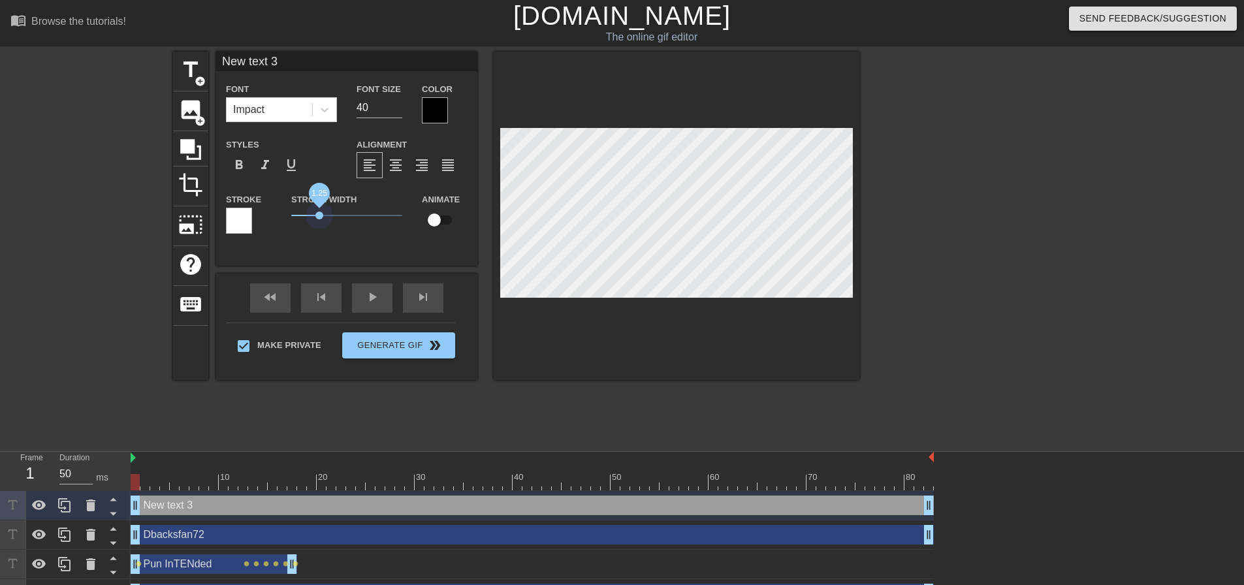
drag, startPoint x: 311, startPoint y: 214, endPoint x: 325, endPoint y: 210, distance: 14.3
click at [319, 209] on span "1.25" at bounding box center [346, 216] width 111 height 16
type input "Pun InTENded"
checkbox input "true"
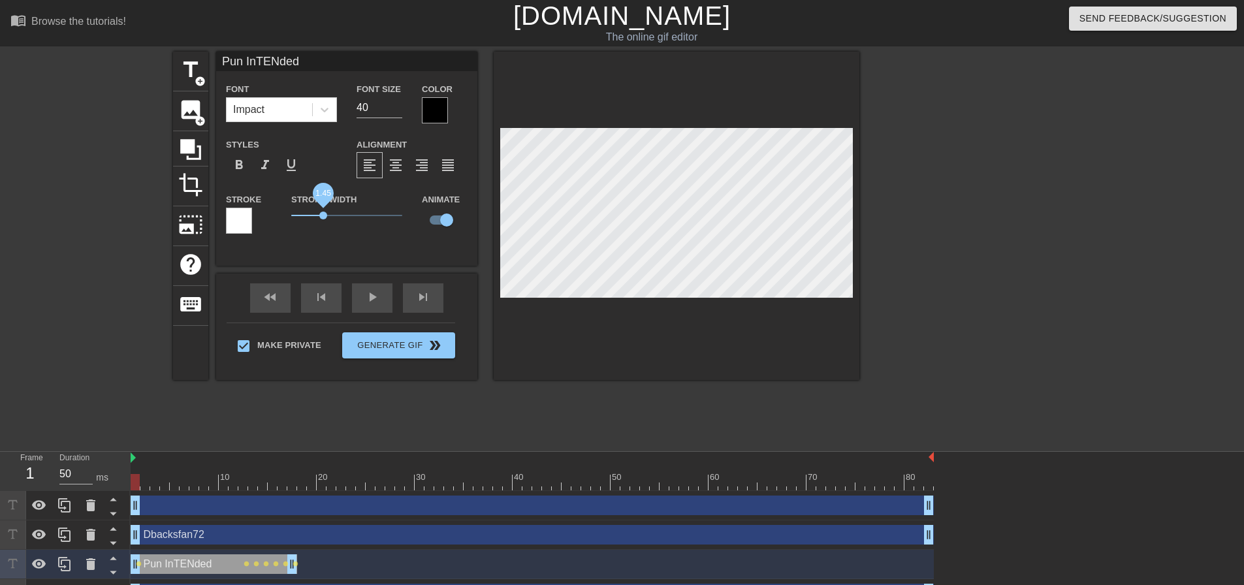
drag, startPoint x: 314, startPoint y: 218, endPoint x: 324, endPoint y: 216, distance: 10.1
click at [324, 216] on span "1.45" at bounding box center [323, 216] width 8 height 8
click at [1044, 340] on div at bounding box center [973, 248] width 196 height 392
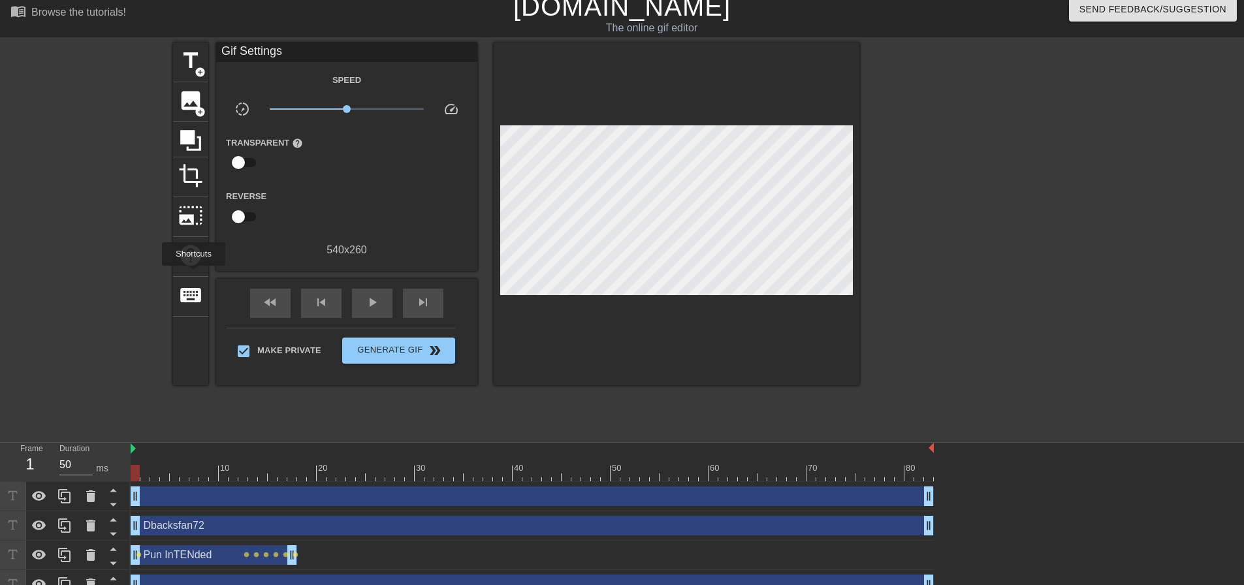
scroll to position [0, 0]
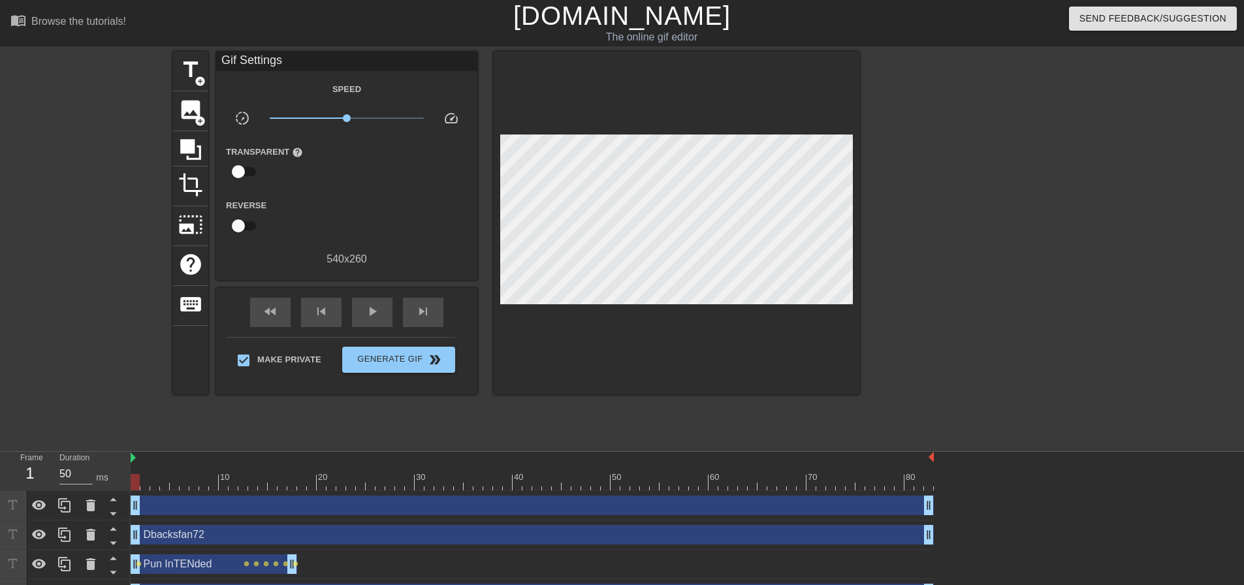
click at [1112, 146] on div "title add_circle image add_circle crop photo_size_select_large help keyboard Gi…" at bounding box center [622, 248] width 1244 height 392
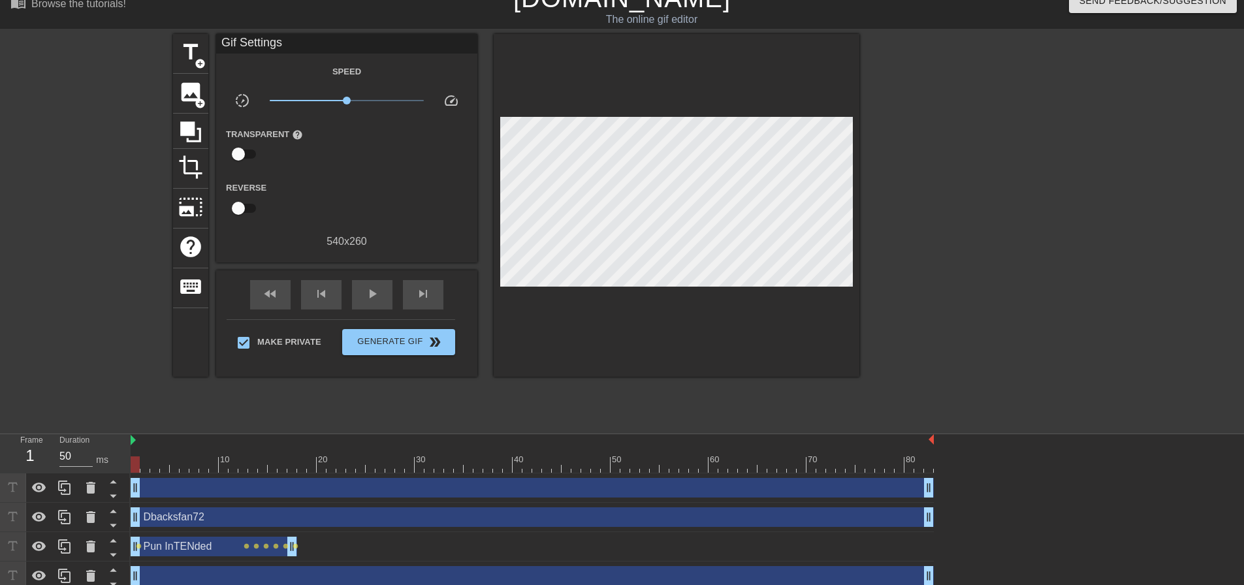
scroll to position [26, 0]
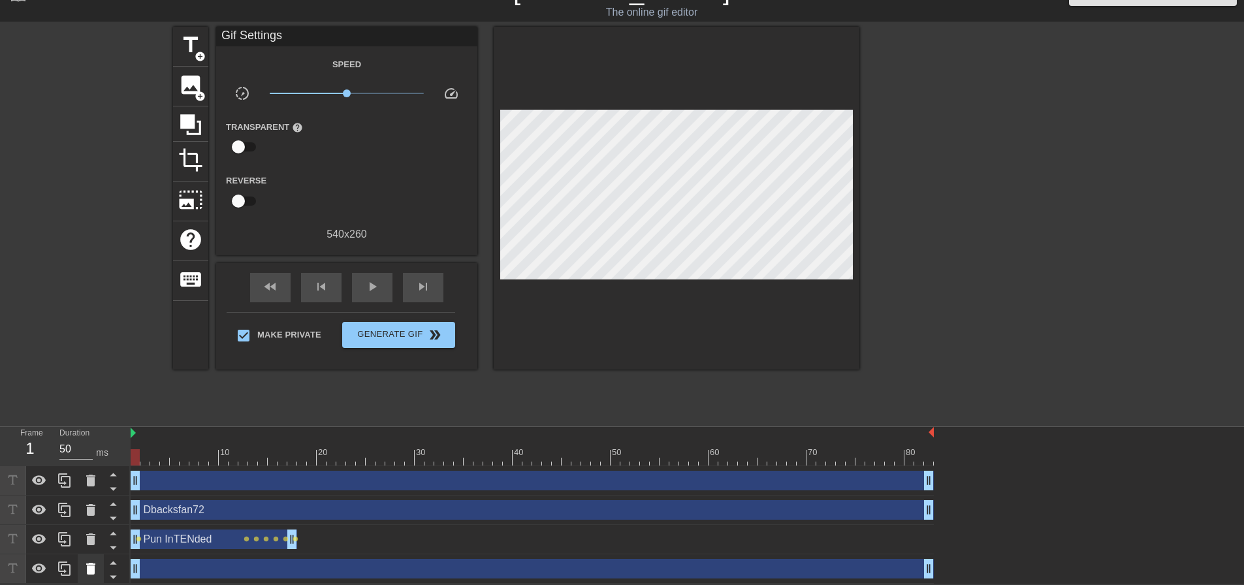
click at [90, 565] on icon at bounding box center [91, 569] width 16 height 16
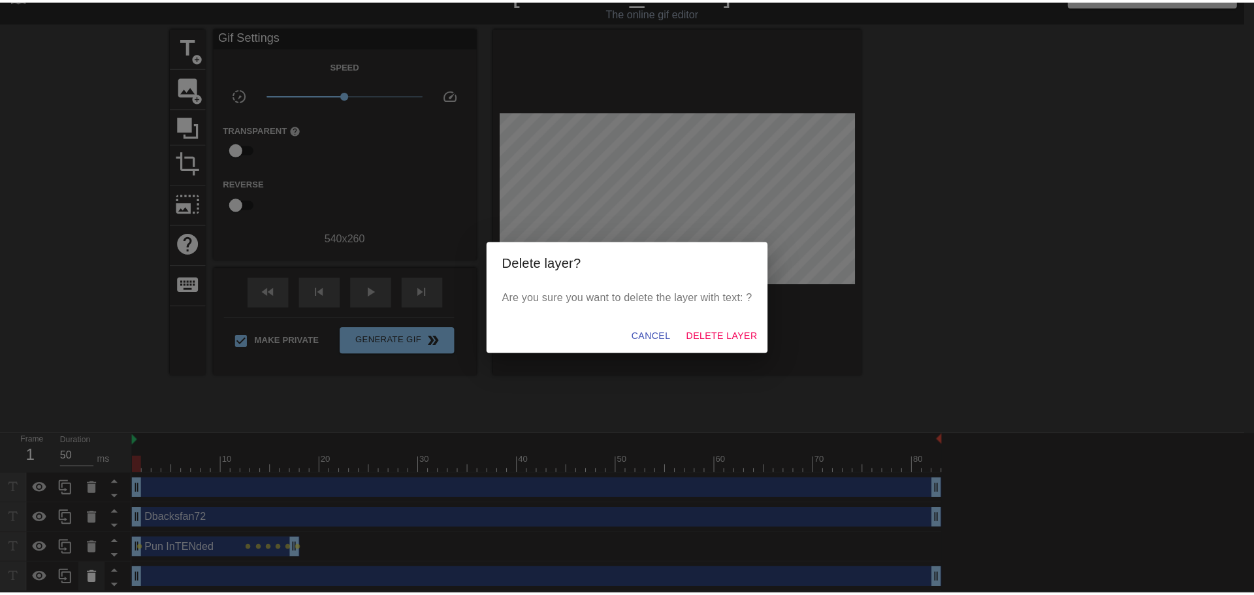
scroll to position [16, 0]
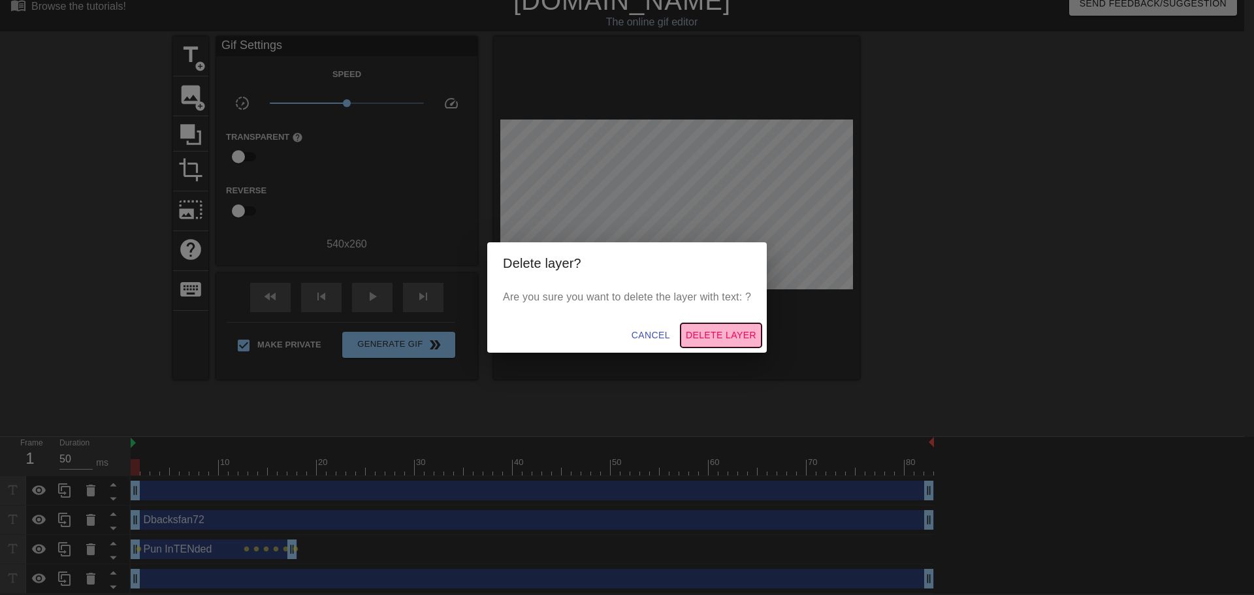
click at [711, 333] on span "Delete Layer" at bounding box center [721, 335] width 71 height 16
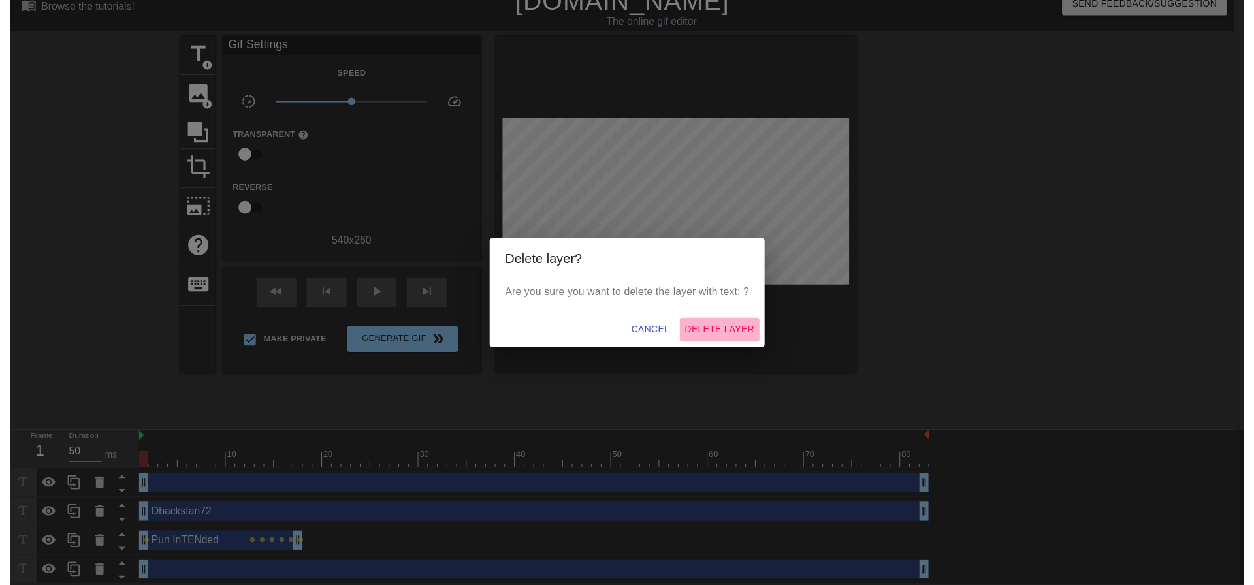
scroll to position [0, 0]
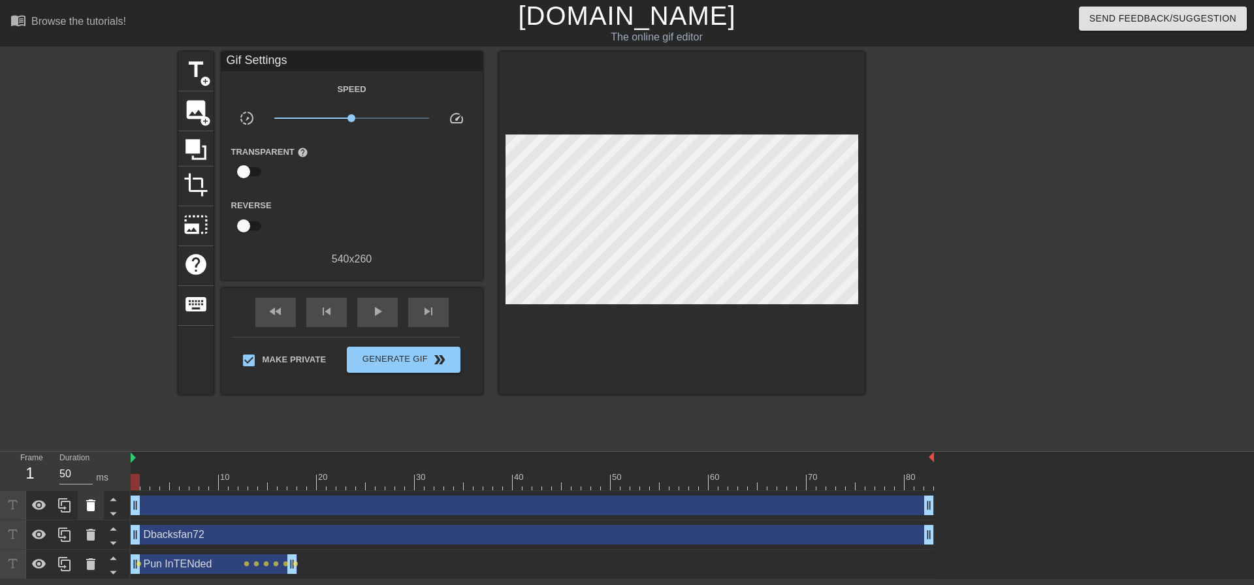
click at [91, 507] on icon at bounding box center [90, 506] width 9 height 12
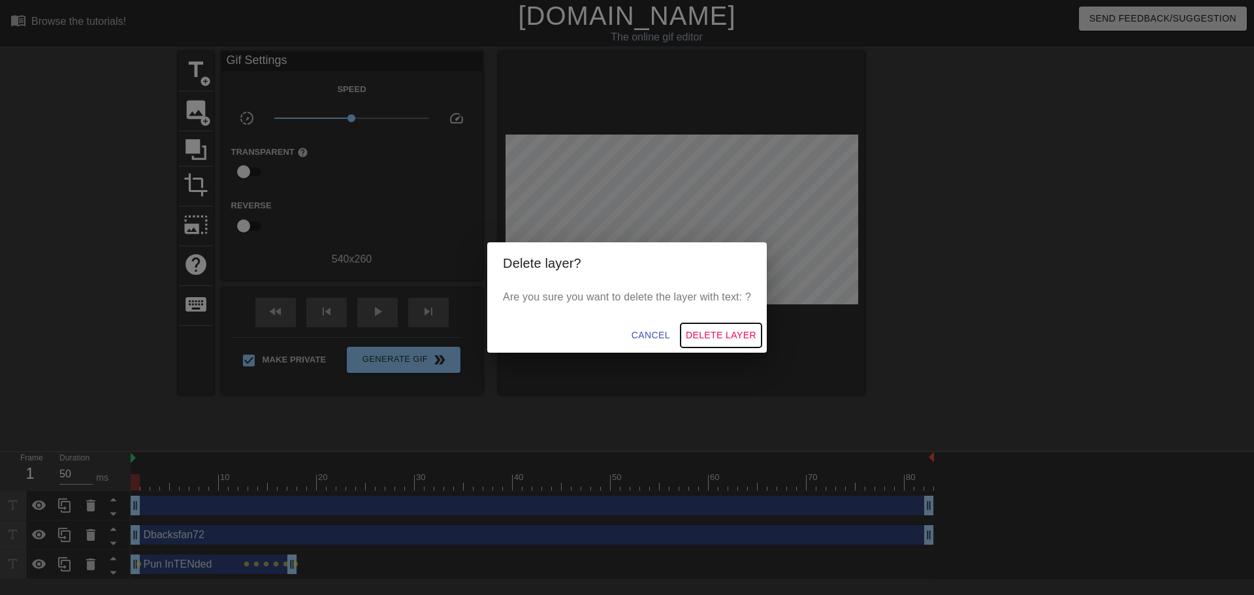
click at [720, 332] on span "Delete Layer" at bounding box center [721, 335] width 71 height 16
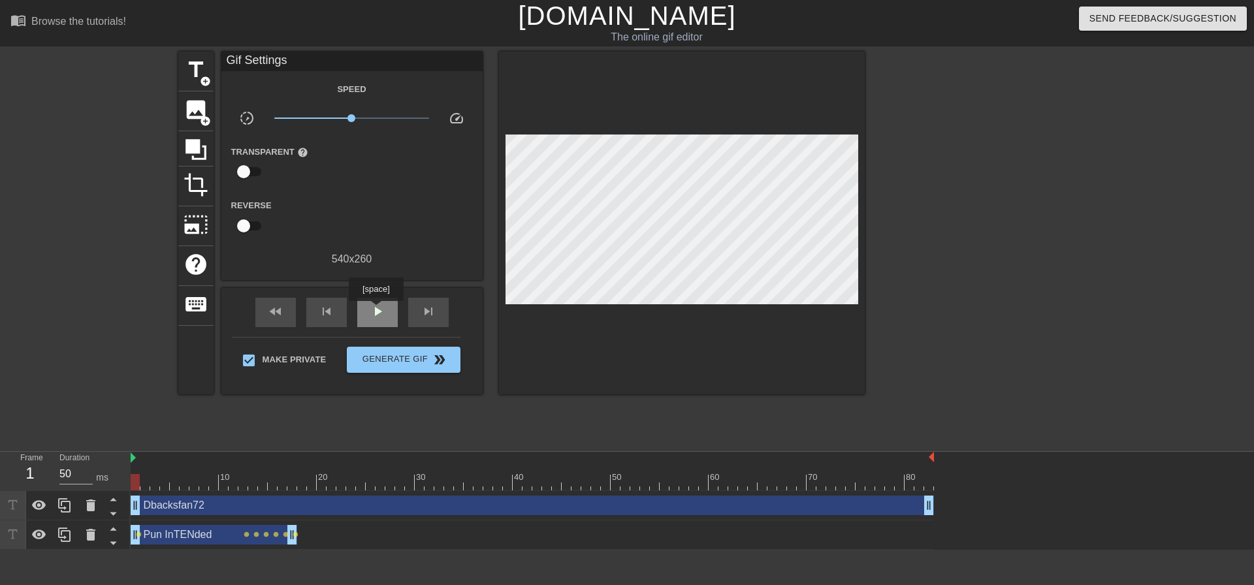
click at [376, 310] on span "play_arrow" at bounding box center [378, 312] width 16 height 16
click at [376, 312] on span "pause" at bounding box center [378, 312] width 16 height 16
drag, startPoint x: 212, startPoint y: 480, endPoint x: 135, endPoint y: 481, distance: 77.7
click at [135, 481] on div at bounding box center [135, 482] width 9 height 16
drag, startPoint x: 351, startPoint y: 115, endPoint x: 329, endPoint y: 116, distance: 21.6
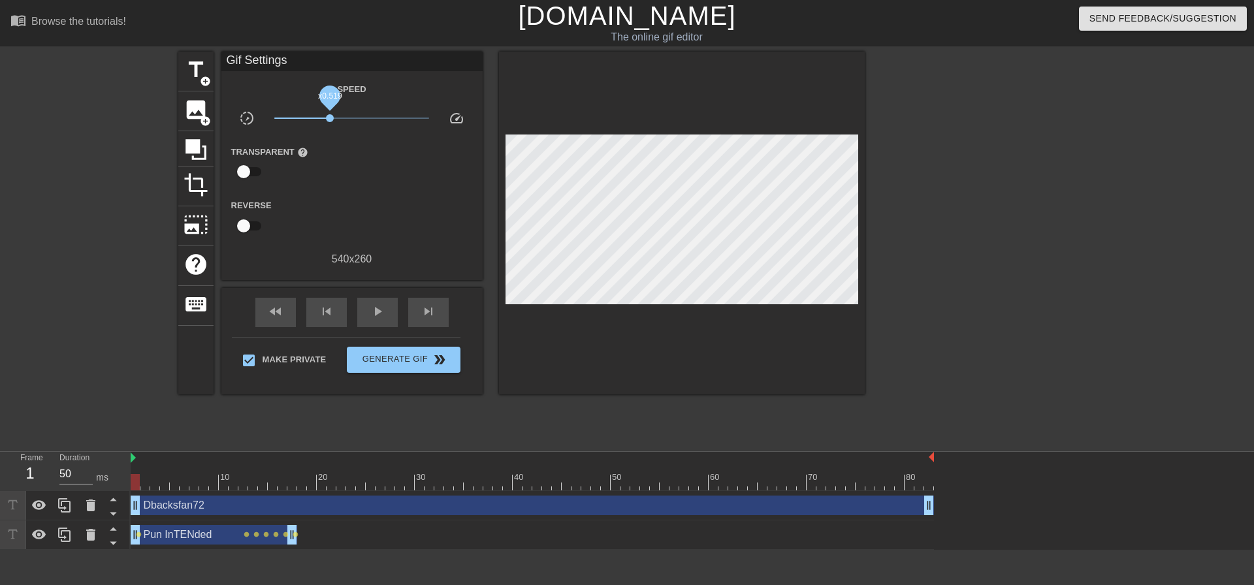
click at [329, 116] on span "x0.519" at bounding box center [330, 118] width 8 height 8
drag, startPoint x: 135, startPoint y: 482, endPoint x: 373, endPoint y: 485, distance: 238.4
click at [373, 485] on div at bounding box center [370, 482] width 9 height 16
drag, startPoint x: 329, startPoint y: 116, endPoint x: 353, endPoint y: 118, distance: 24.2
click at [353, 118] on span "x1.04" at bounding box center [353, 118] width 8 height 8
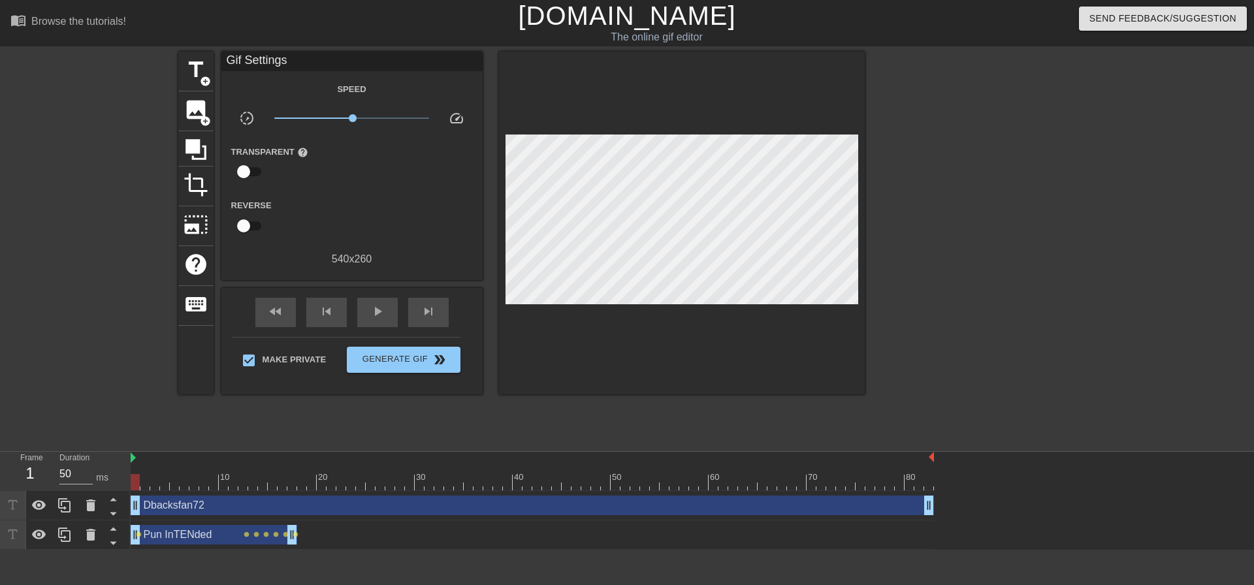
drag, startPoint x: 371, startPoint y: 479, endPoint x: 280, endPoint y: 281, distance: 218.0
click at [120, 459] on div "Frame 1 Duration 50 ms 10 20 30 40 50 60 70 80 Dbacksfan72 drag_handle drag_han…" at bounding box center [627, 501] width 1254 height 98
click at [349, 120] on span "x0.912" at bounding box center [349, 118] width 8 height 8
click at [372, 314] on span "play_arrow" at bounding box center [378, 312] width 16 height 16
click at [417, 362] on span "Generate Gif double_arrow" at bounding box center [403, 360] width 103 height 16
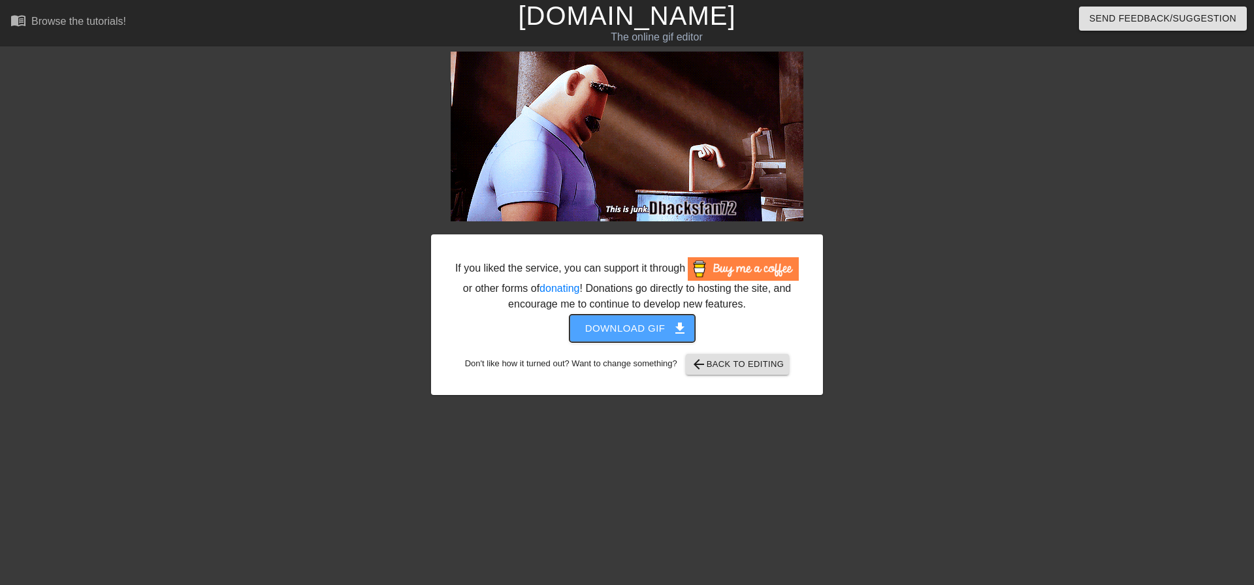
click at [625, 325] on span "Download gif get_app" at bounding box center [632, 328] width 95 height 17
click at [1102, 123] on div "If you liked the service, you can support it through or other forms of donating…" at bounding box center [627, 248] width 1254 height 392
